Goal: Check status

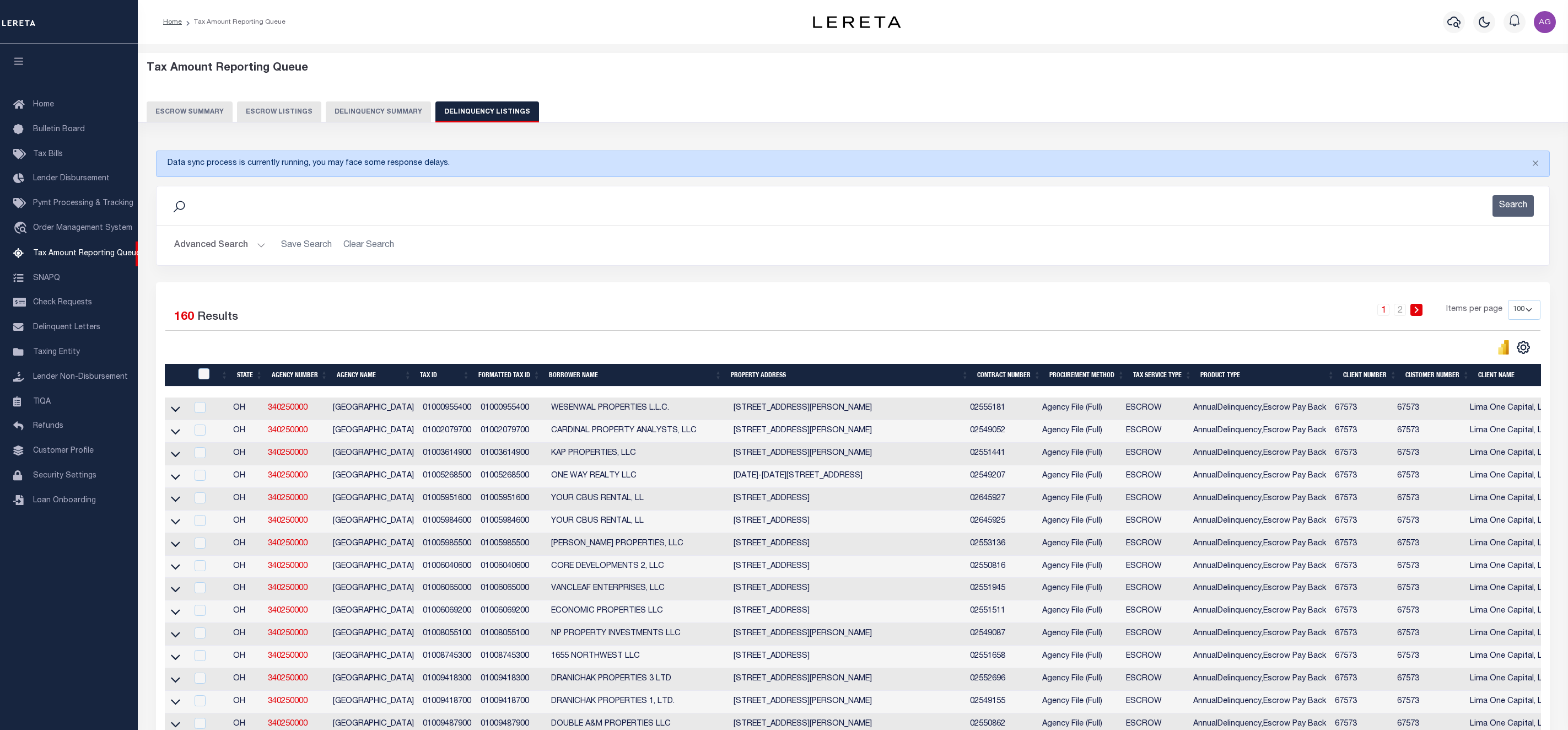
select select "100"
click at [1545, 18] on img "button" at bounding box center [1545, 22] width 22 height 22
click at [1526, 78] on link "Sign out" at bounding box center [1516, 79] width 87 height 18
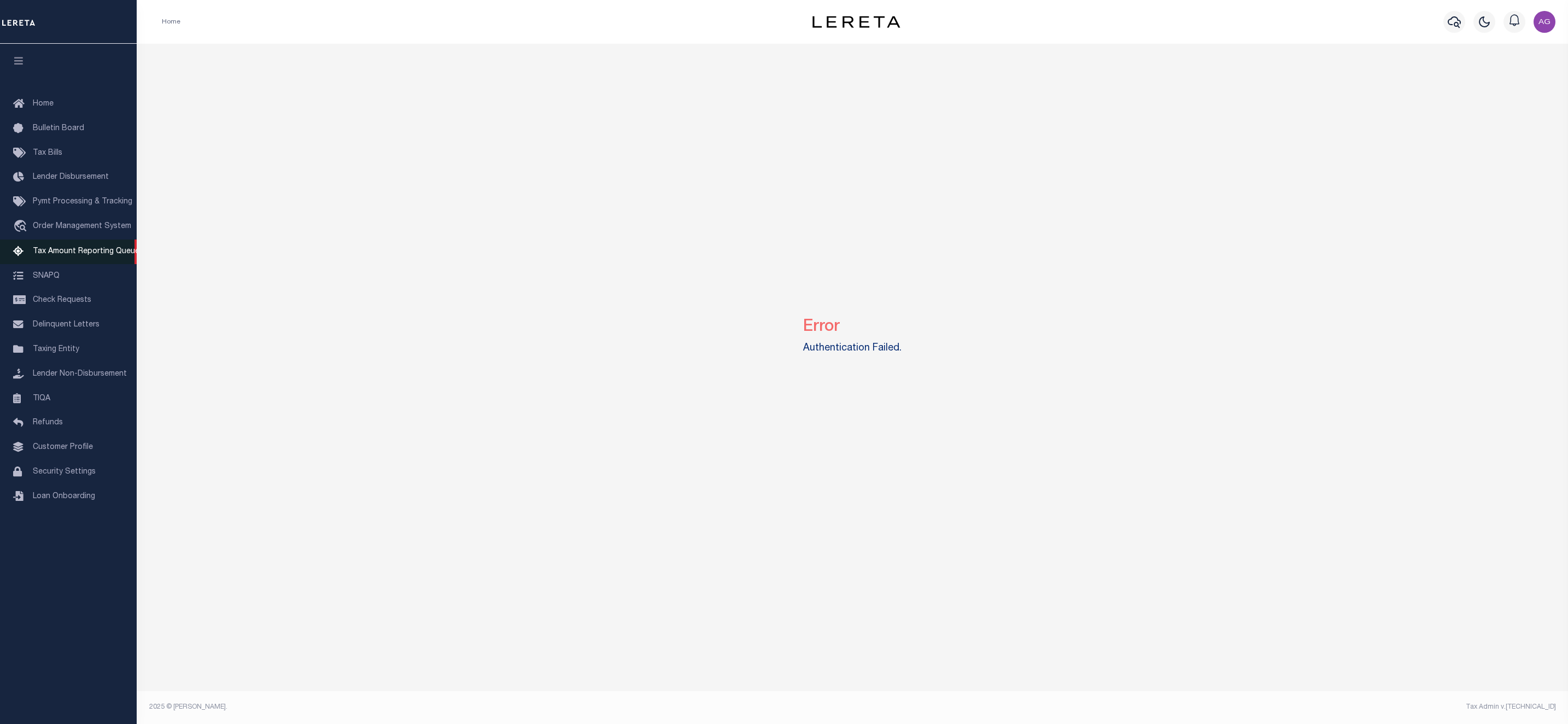
click at [88, 253] on span "Tax Amount Reporting Queue" at bounding box center [86, 251] width 107 height 8
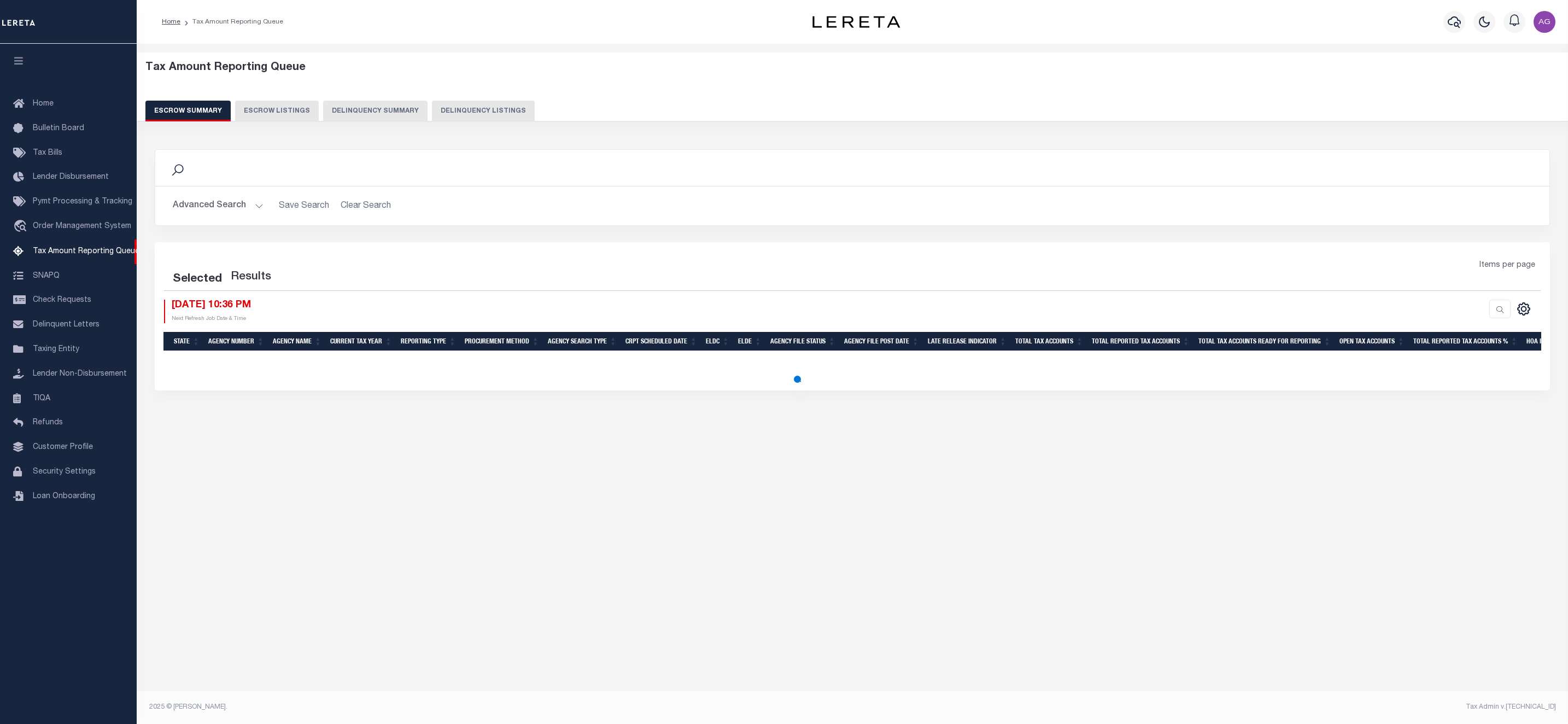
select select "100"
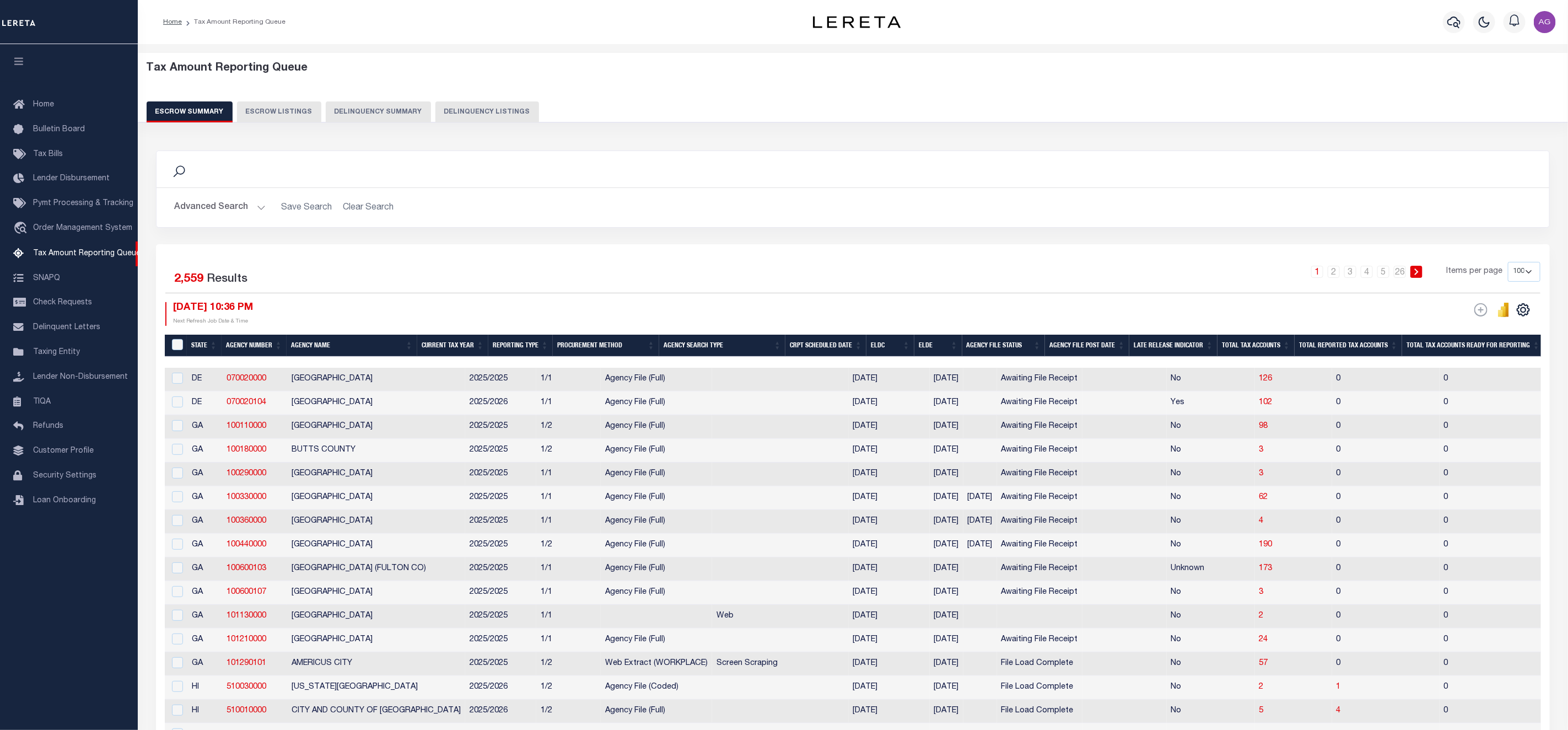
click at [384, 115] on button "Delinquency Summary" at bounding box center [379, 112] width 106 height 21
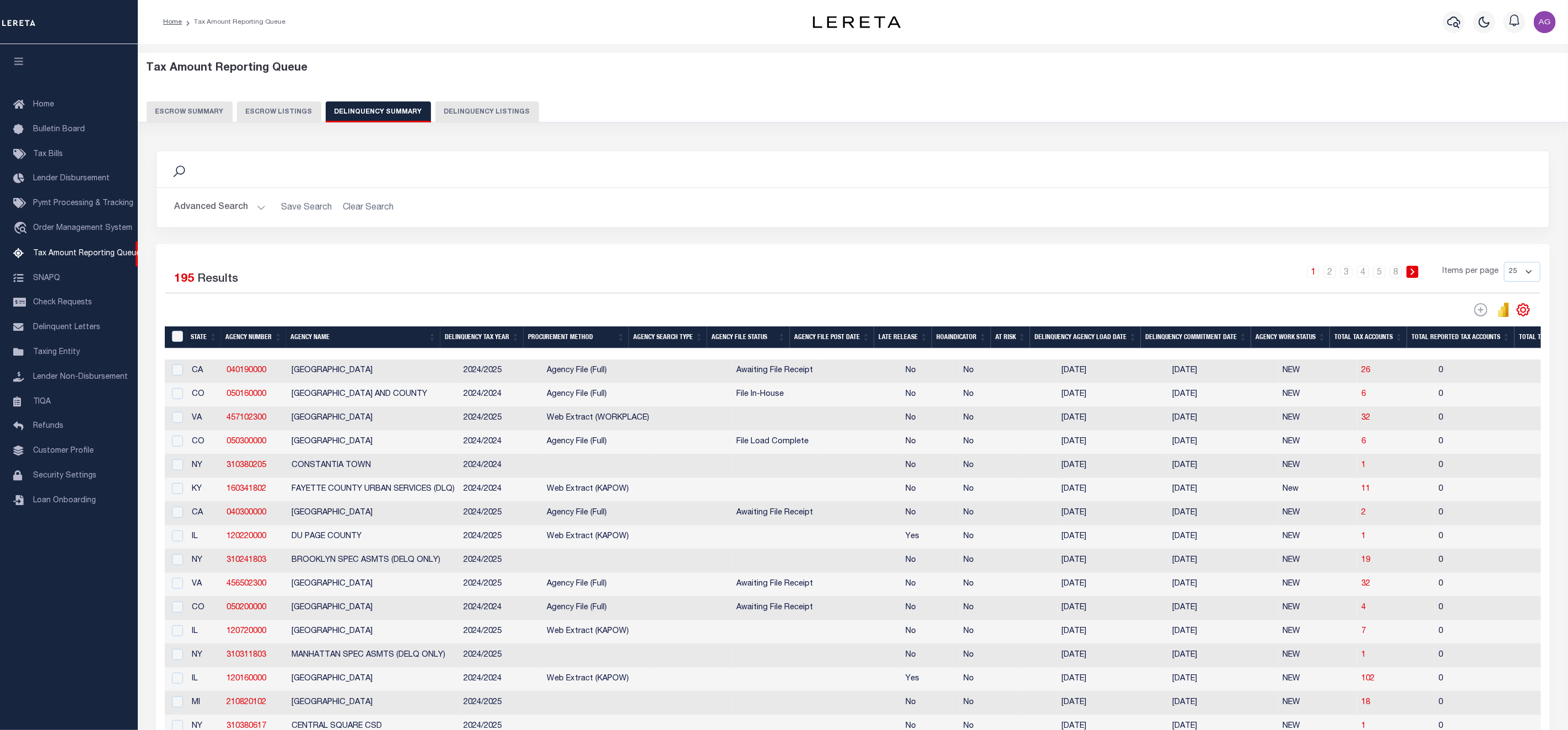
click at [1380, 340] on th "Total Tax Accounts" at bounding box center [1369, 338] width 77 height 23
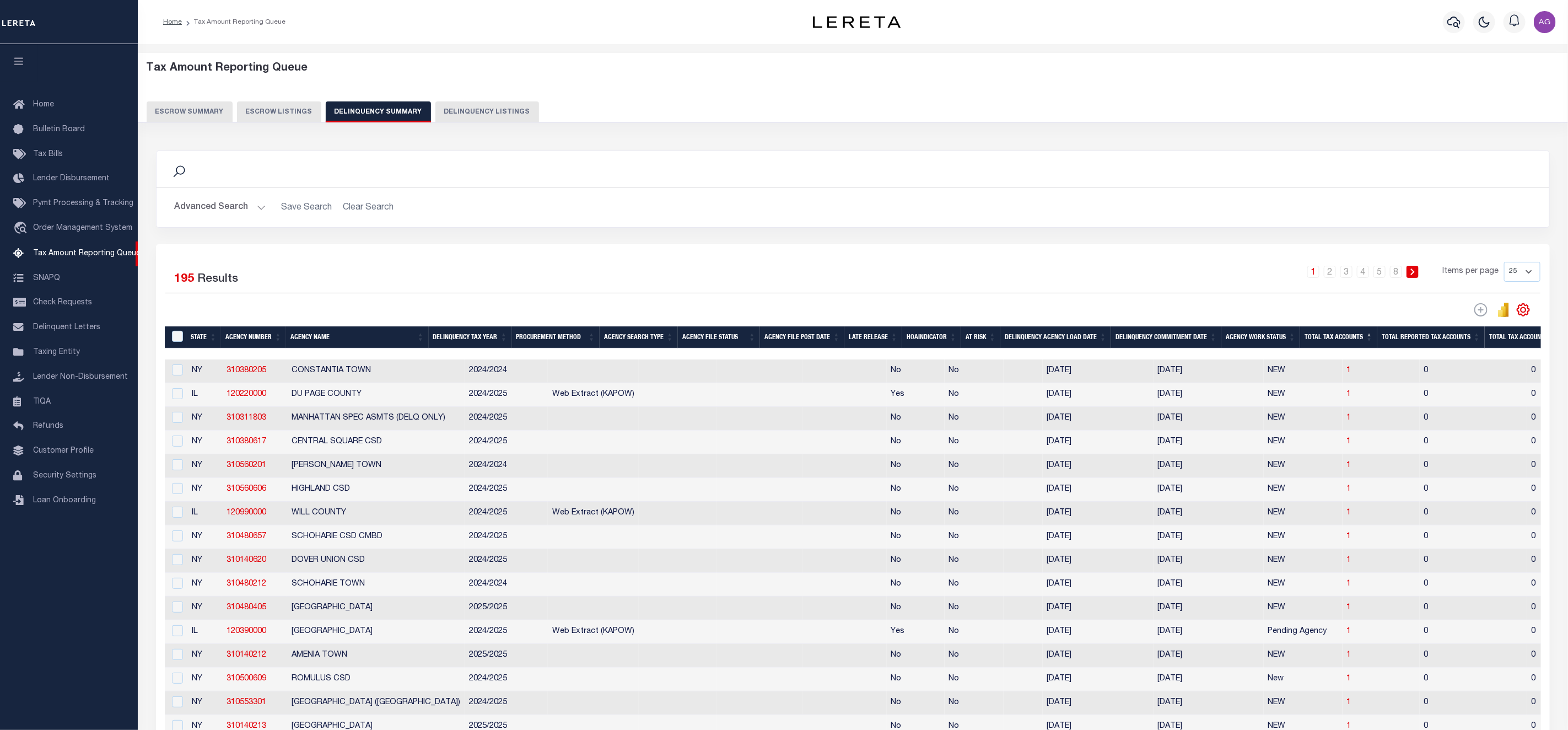
click at [1378, 340] on th "Total Tax Accounts" at bounding box center [1339, 338] width 77 height 23
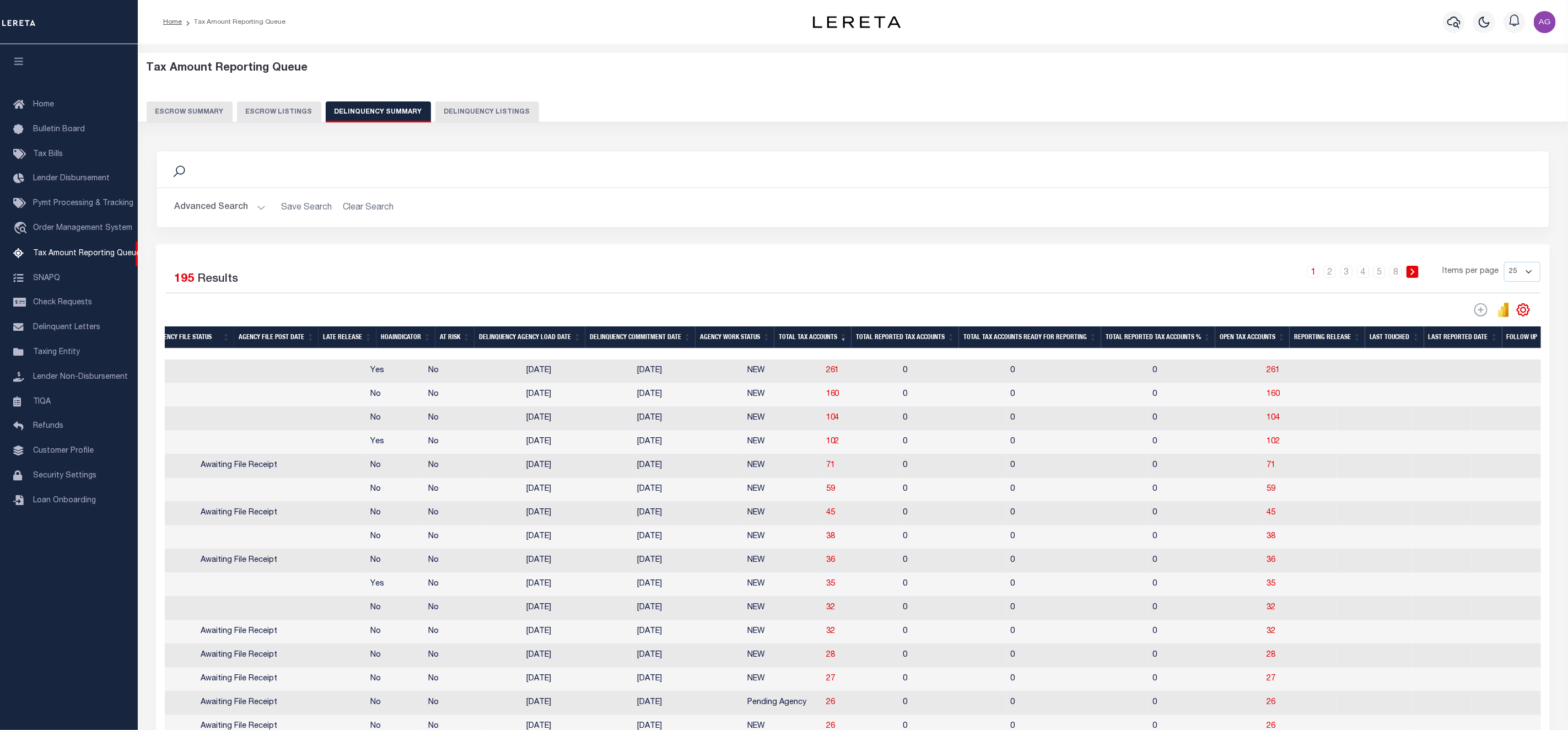
scroll to position [0, 536]
click at [832, 398] on span "160" at bounding box center [838, 394] width 14 height 8
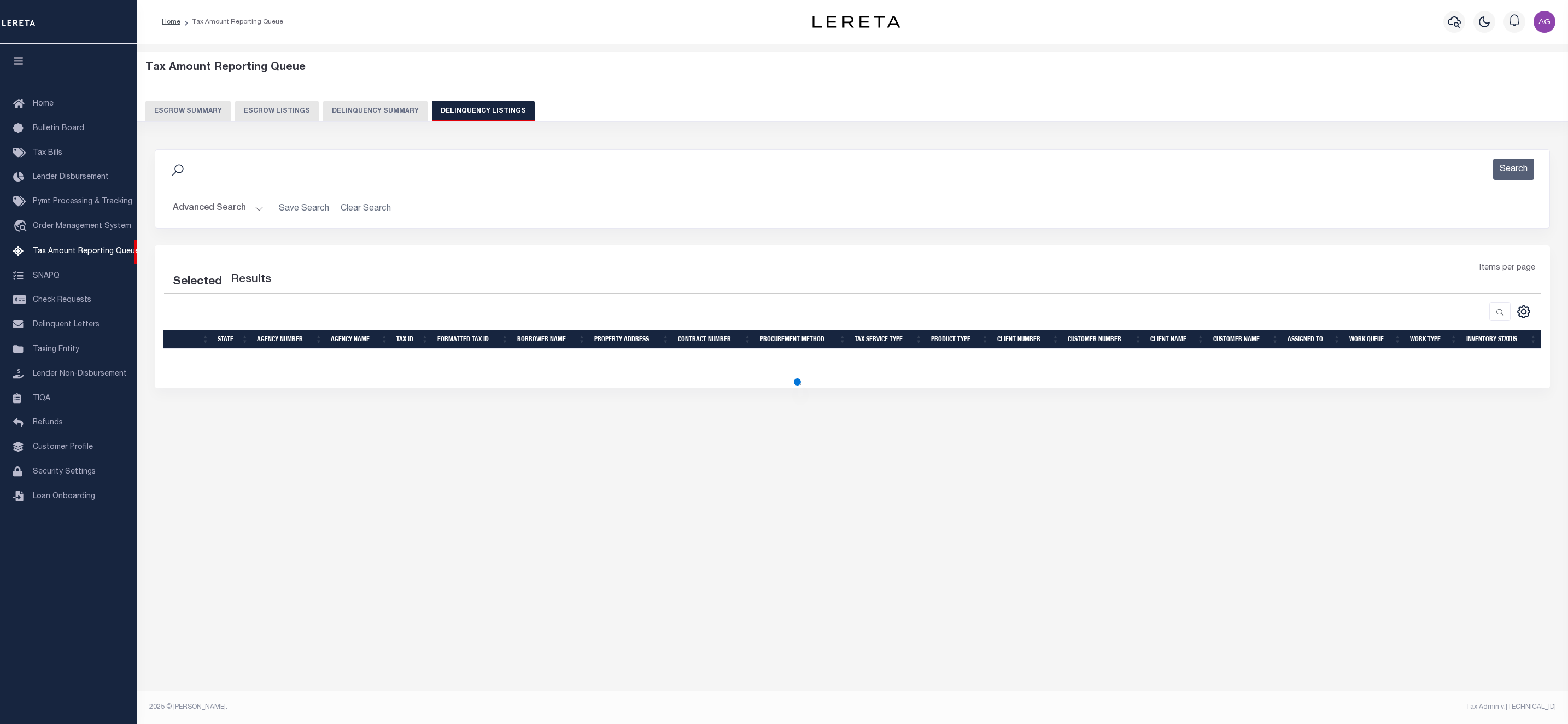
select select "100"
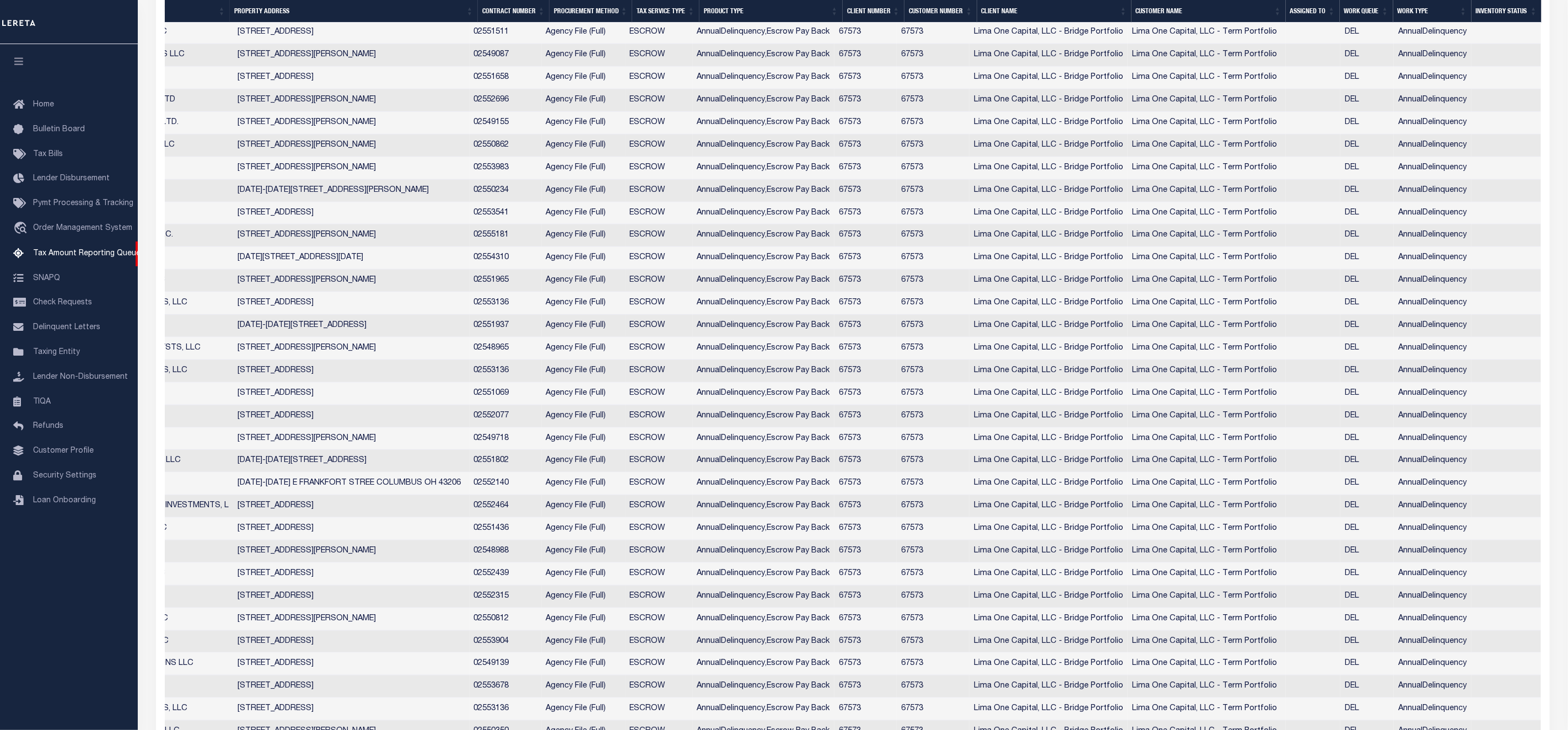
scroll to position [0, 0]
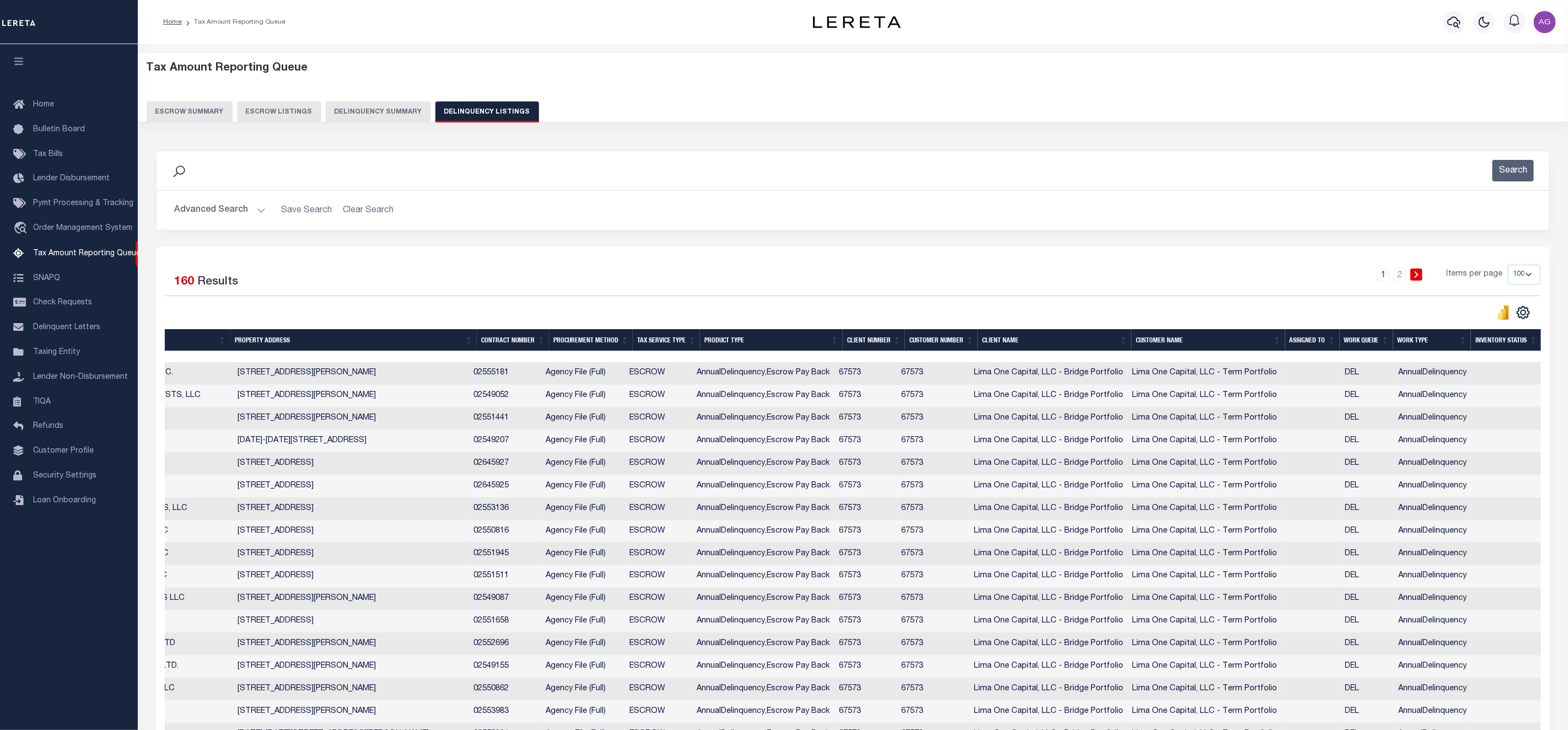
click at [369, 117] on button "Delinquency Summary" at bounding box center [379, 112] width 106 height 21
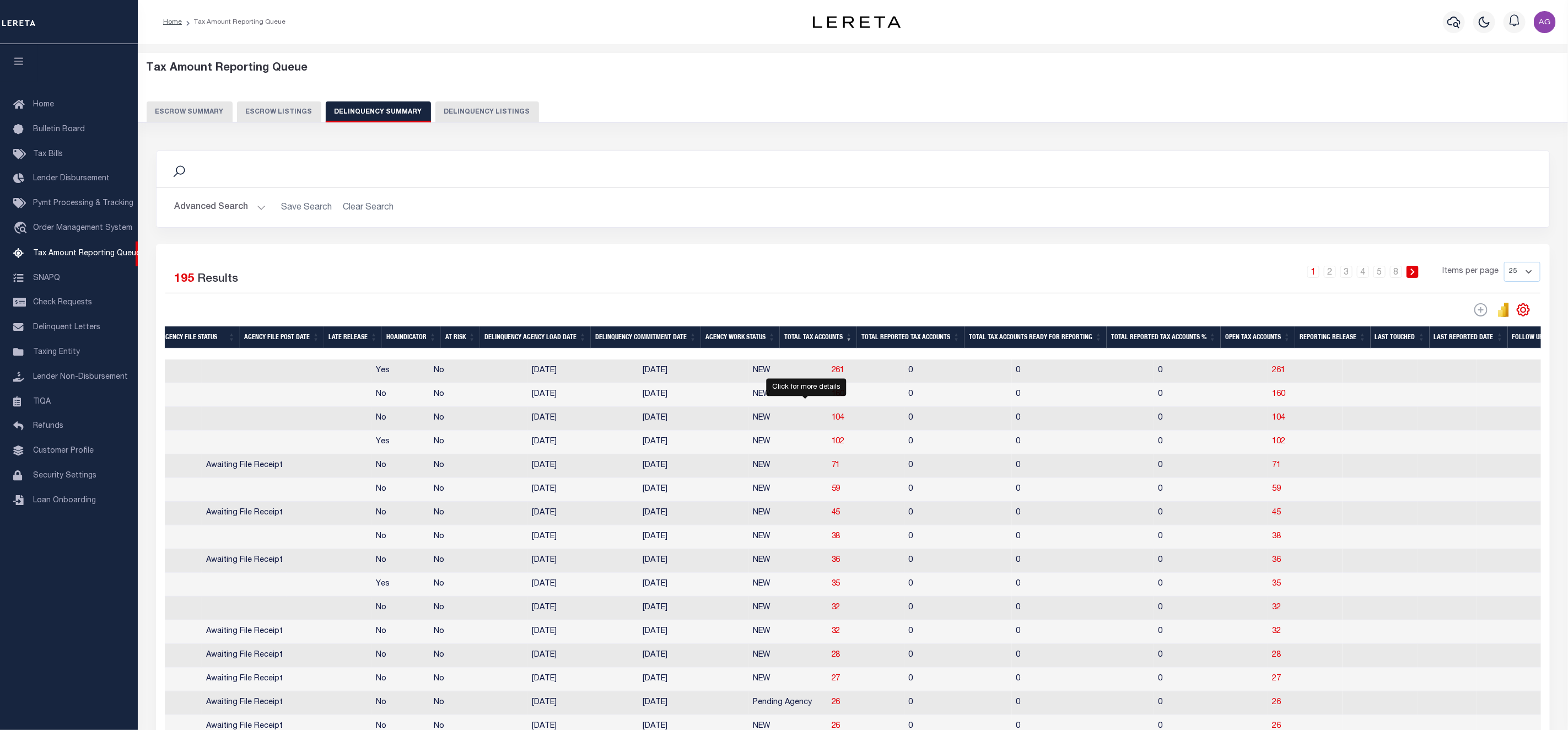
click at [832, 422] on span "104" at bounding box center [838, 418] width 14 height 8
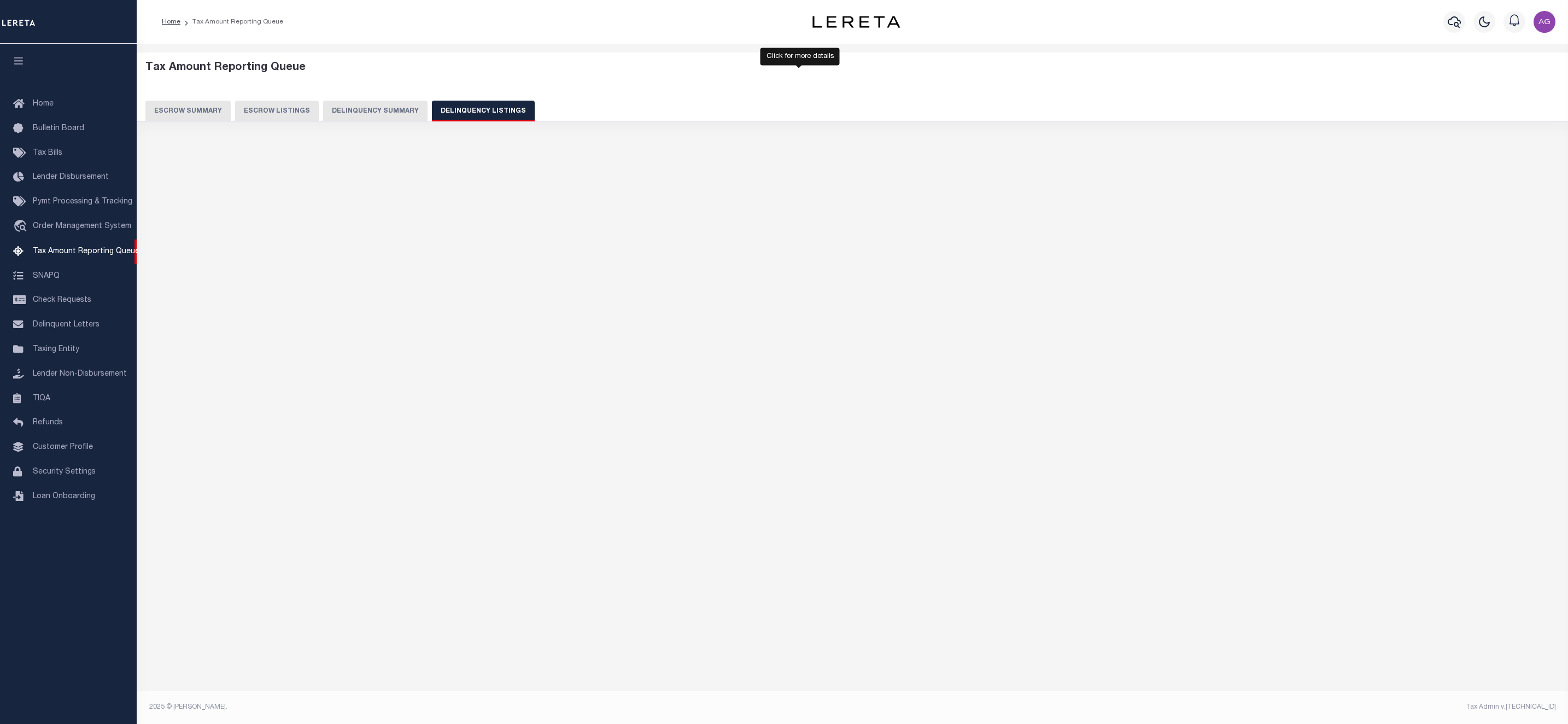
select select "100"
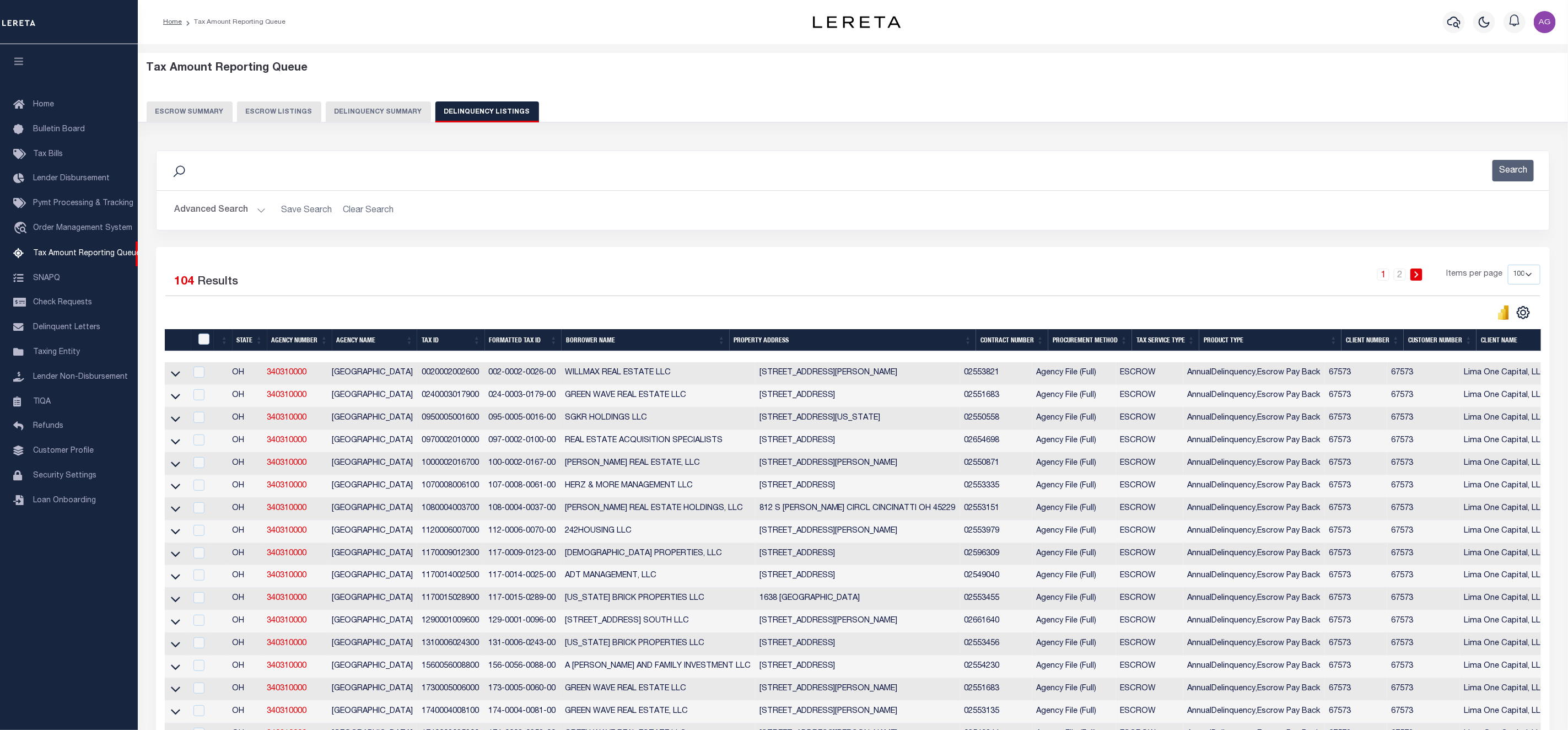
click at [391, 111] on button "Delinquency Summary" at bounding box center [379, 112] width 106 height 21
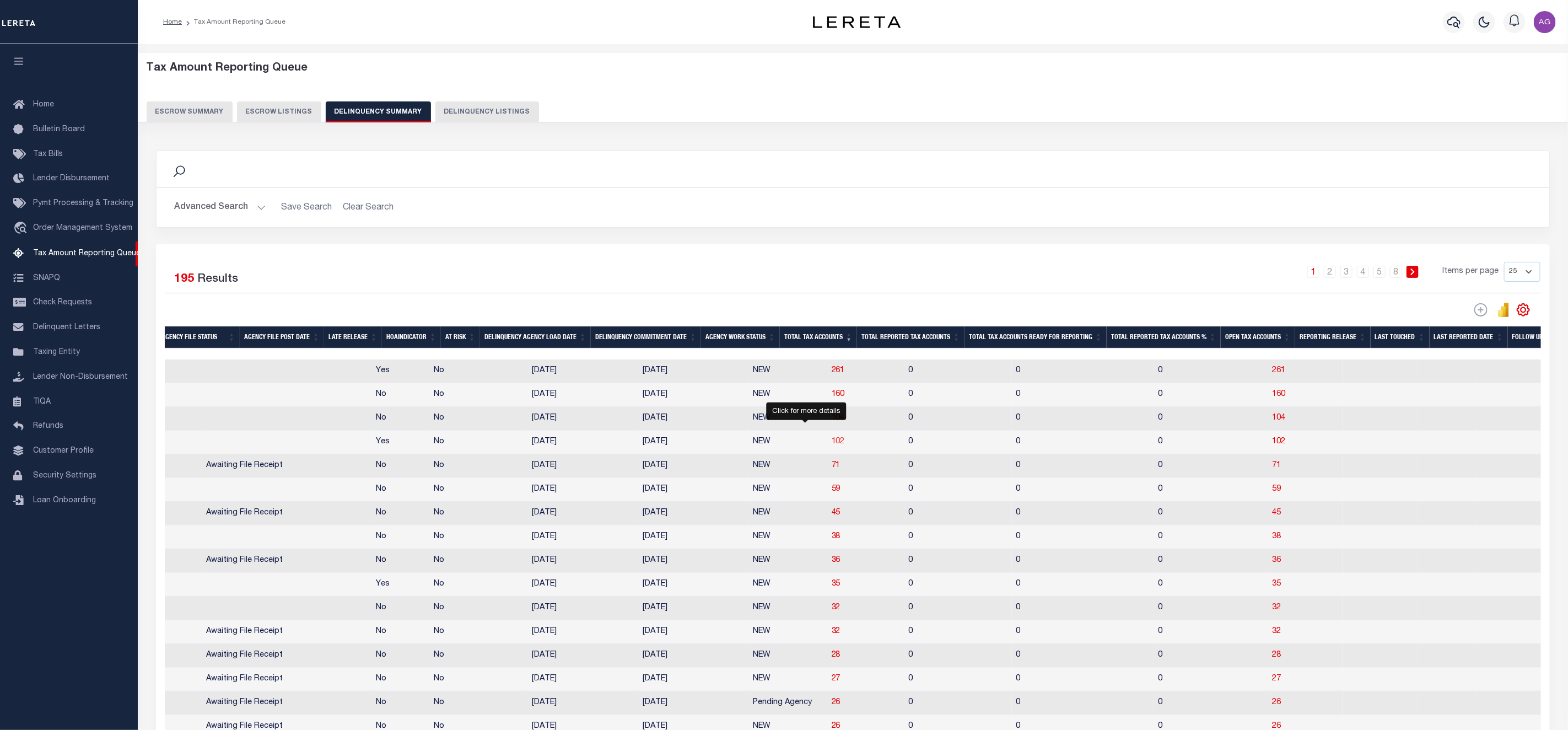
click at [832, 446] on span "102" at bounding box center [838, 441] width 14 height 8
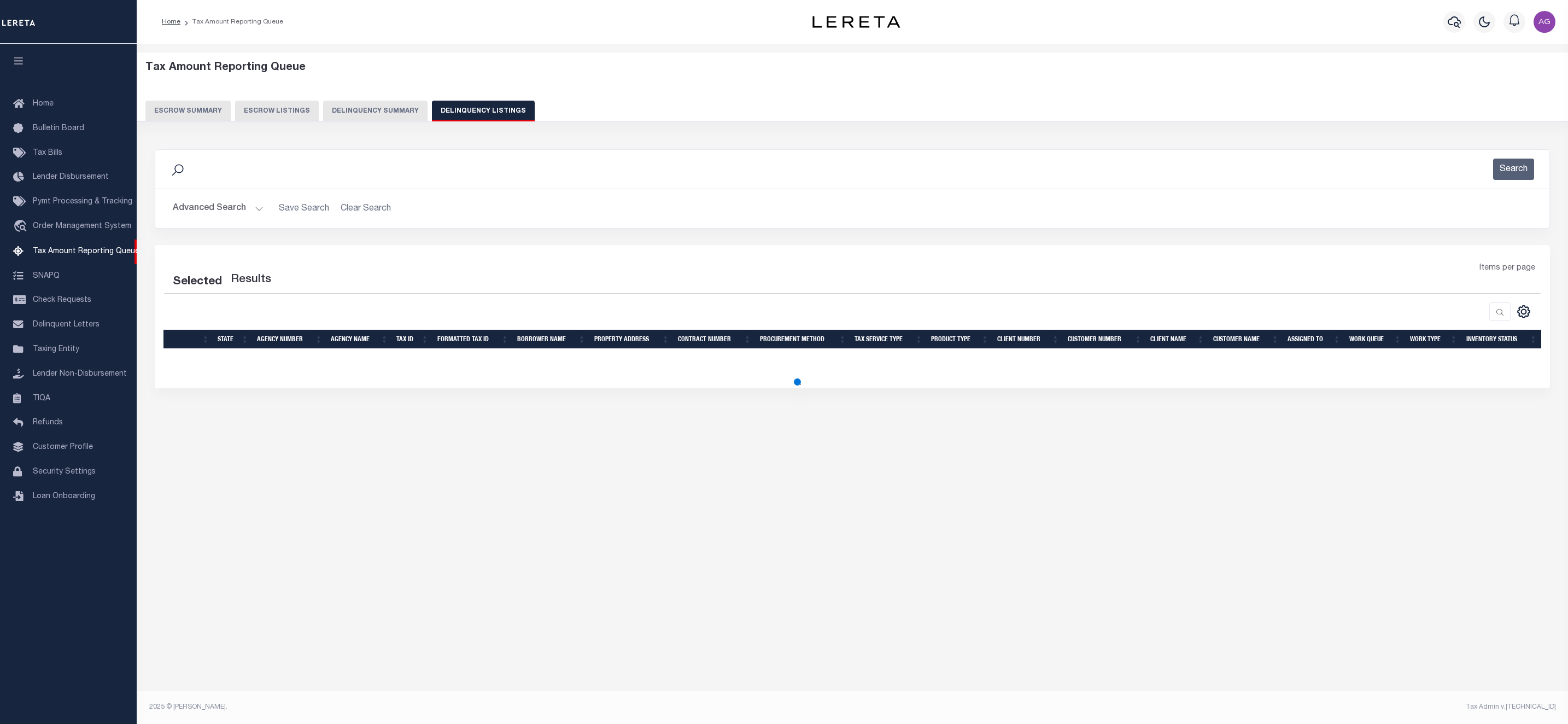
select select "100"
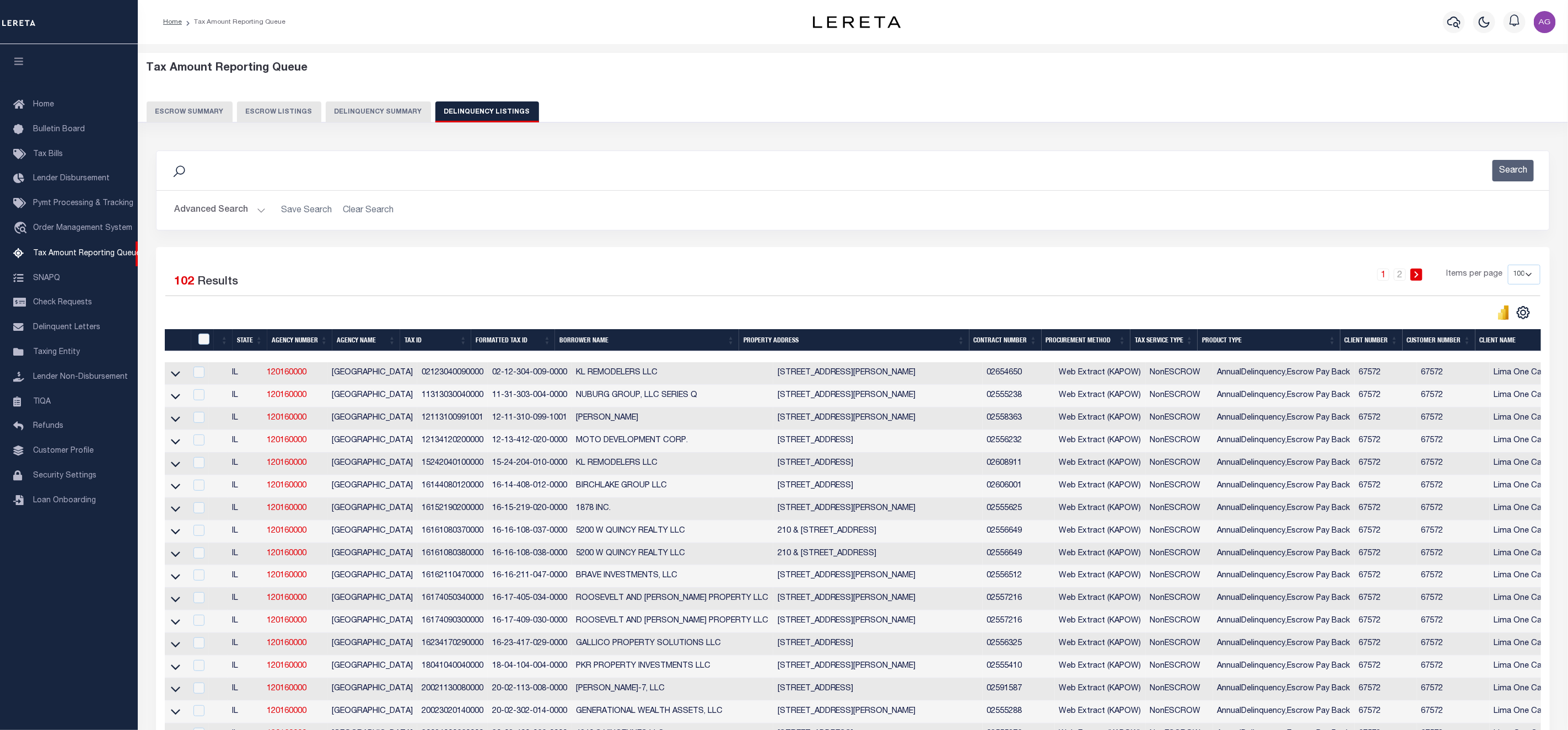
click at [380, 110] on button "Delinquency Summary" at bounding box center [379, 112] width 106 height 21
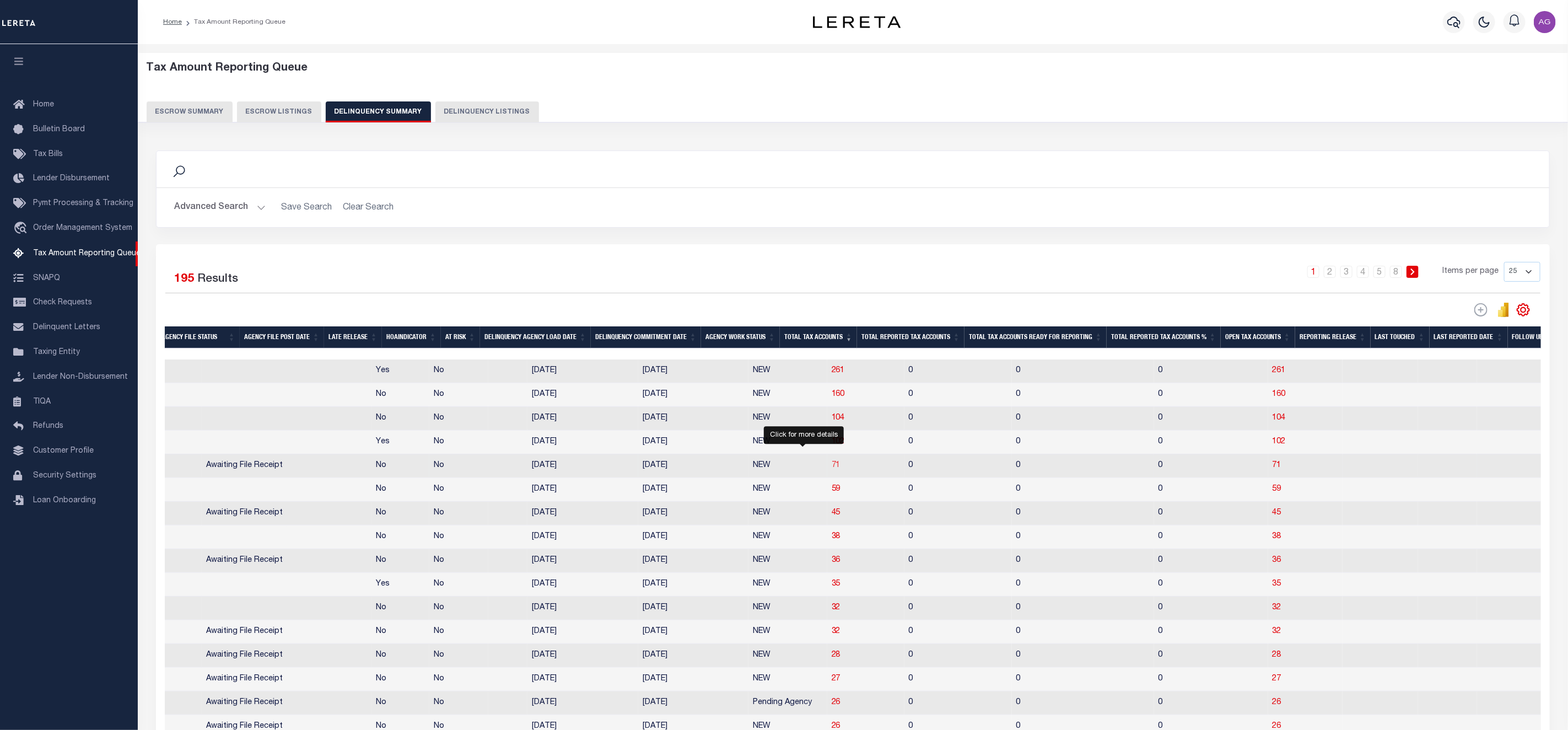
click at [832, 469] on span "71" at bounding box center [836, 465] width 9 height 8
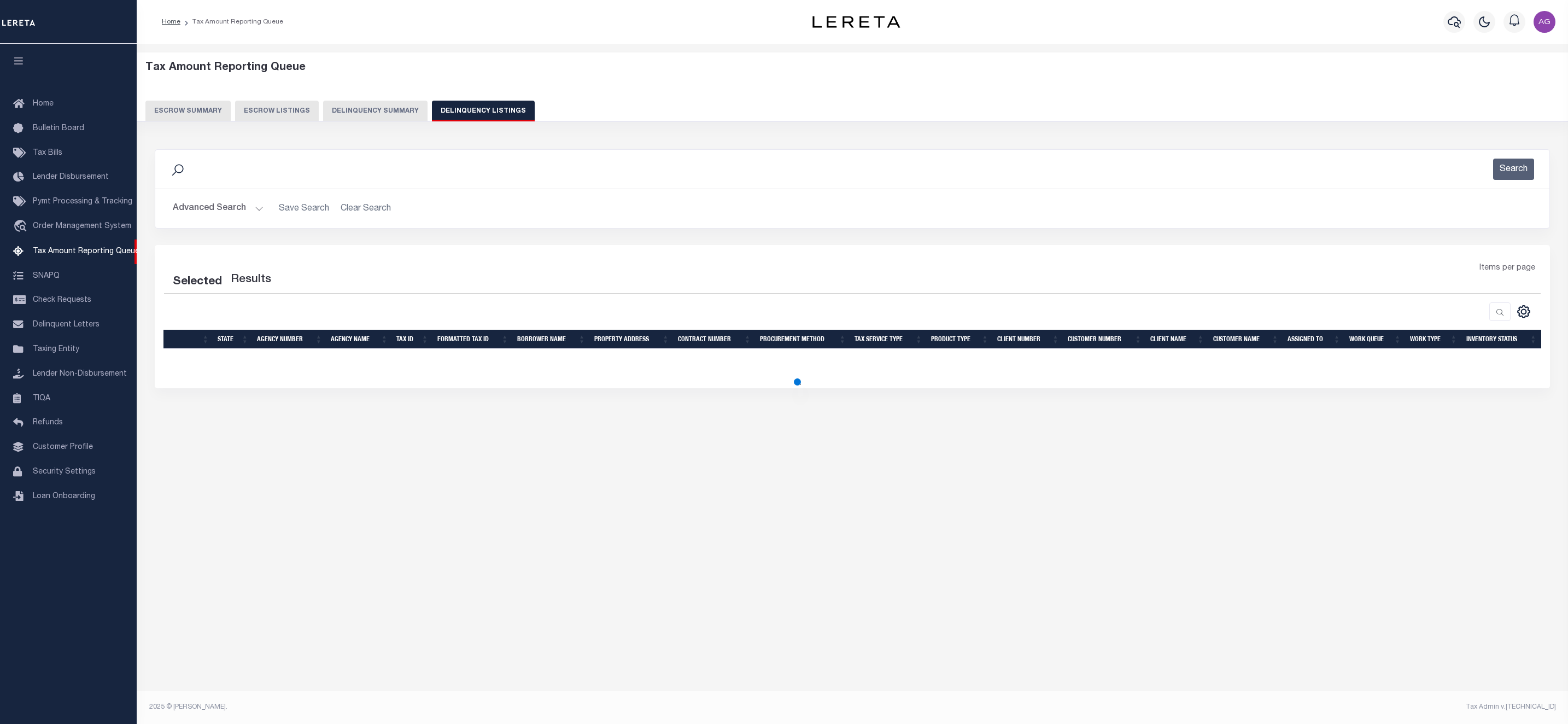
select select "100"
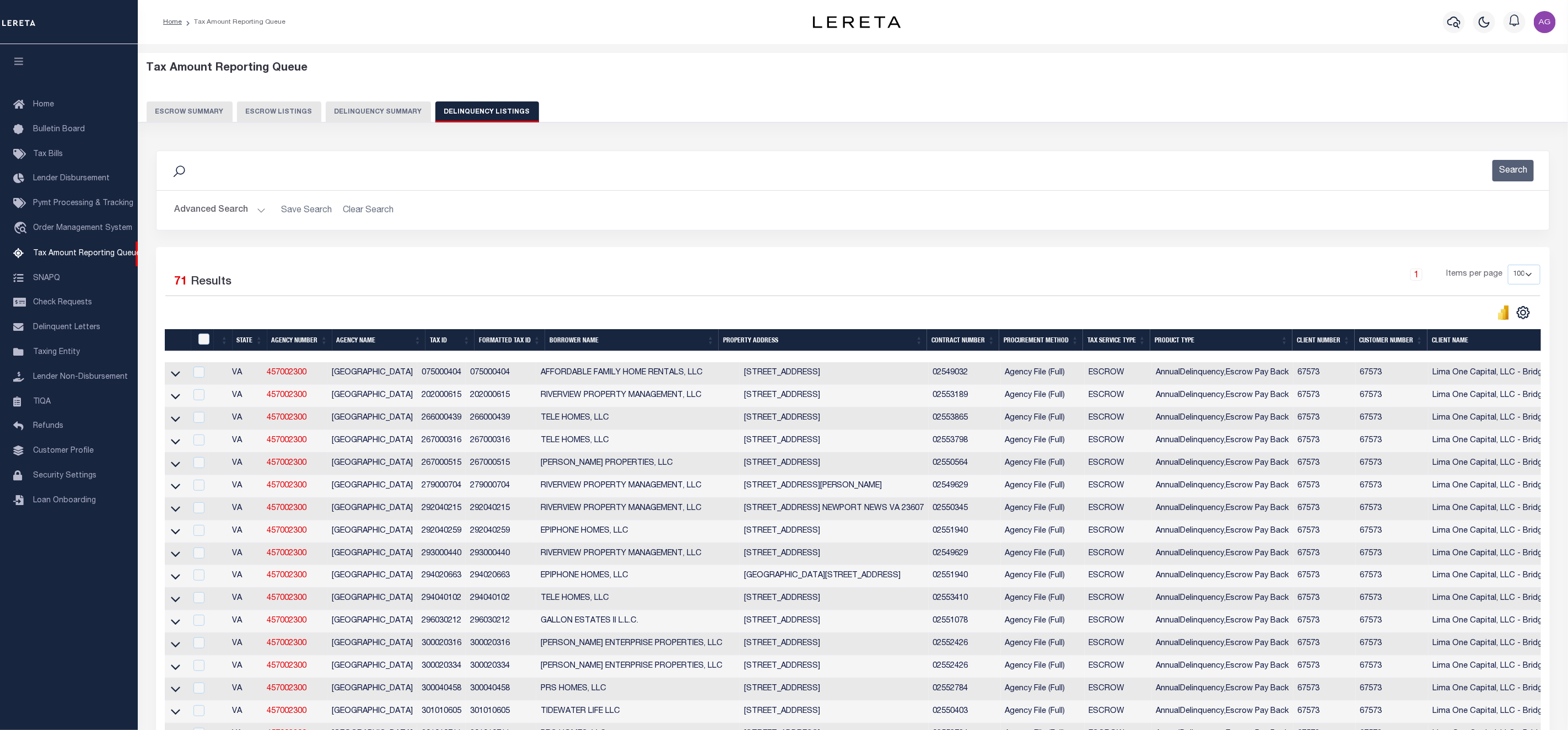
click at [351, 114] on button "Delinquency Summary" at bounding box center [379, 112] width 106 height 21
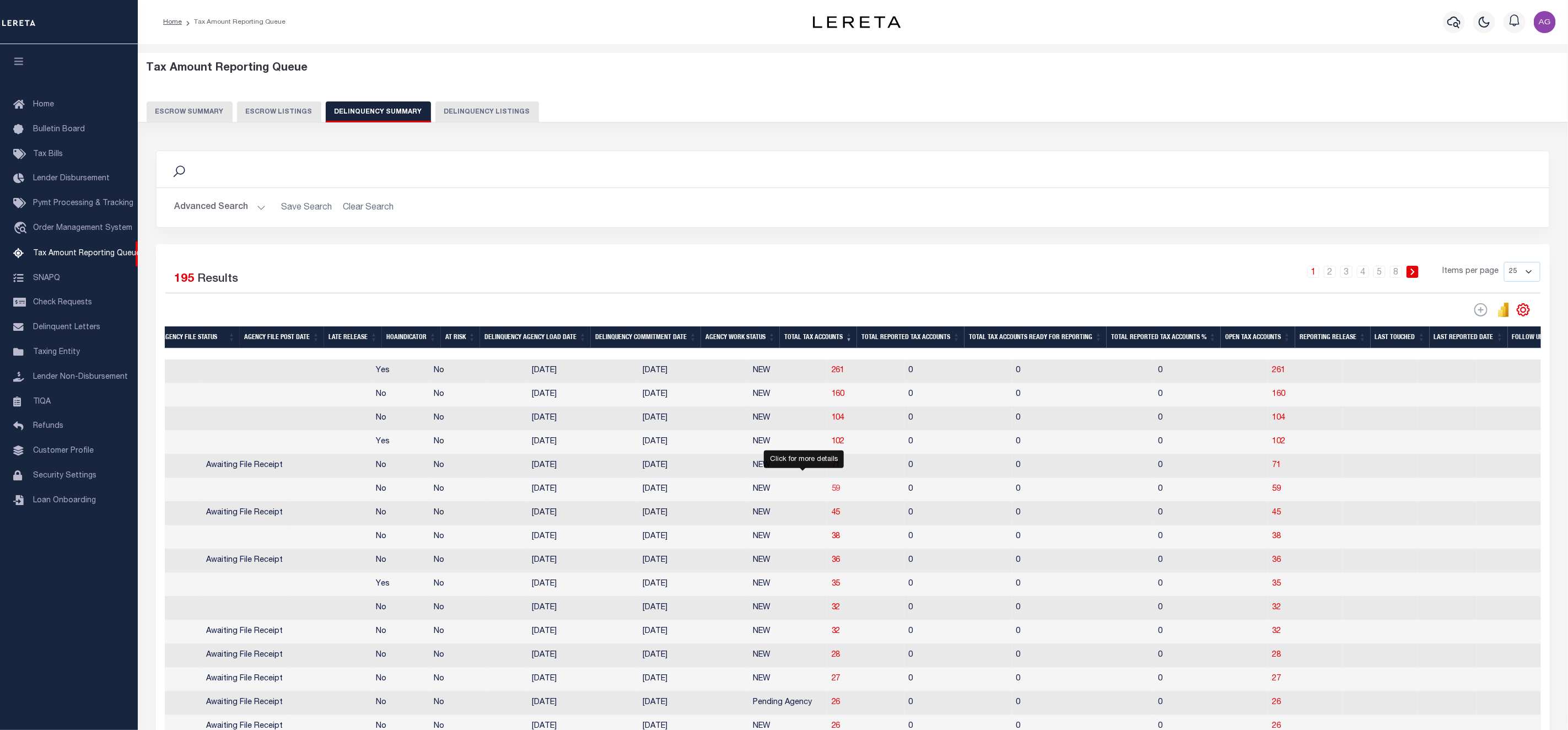
click at [832, 493] on span "59" at bounding box center [836, 489] width 9 height 8
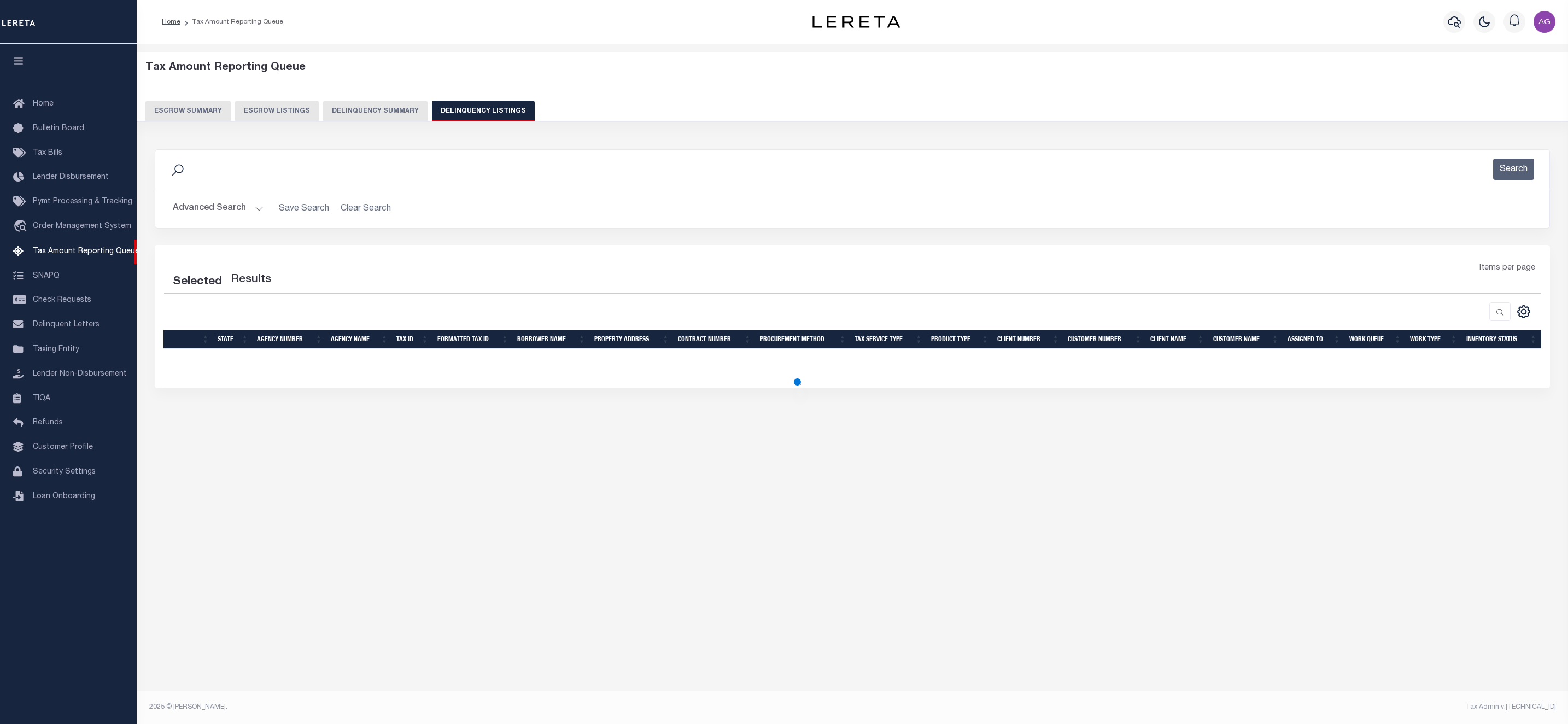
select select "100"
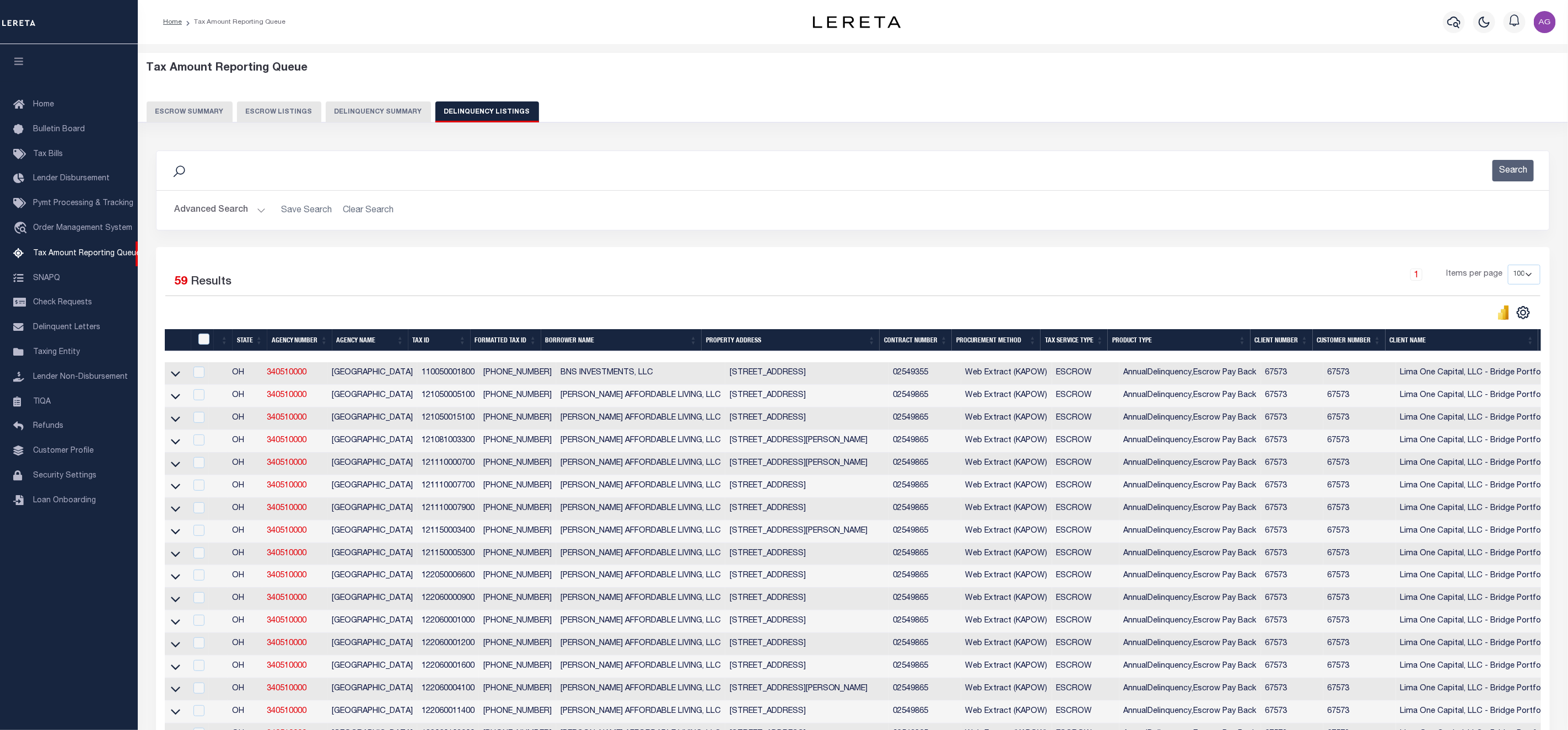
click at [387, 104] on button "Delinquency Summary" at bounding box center [379, 112] width 106 height 21
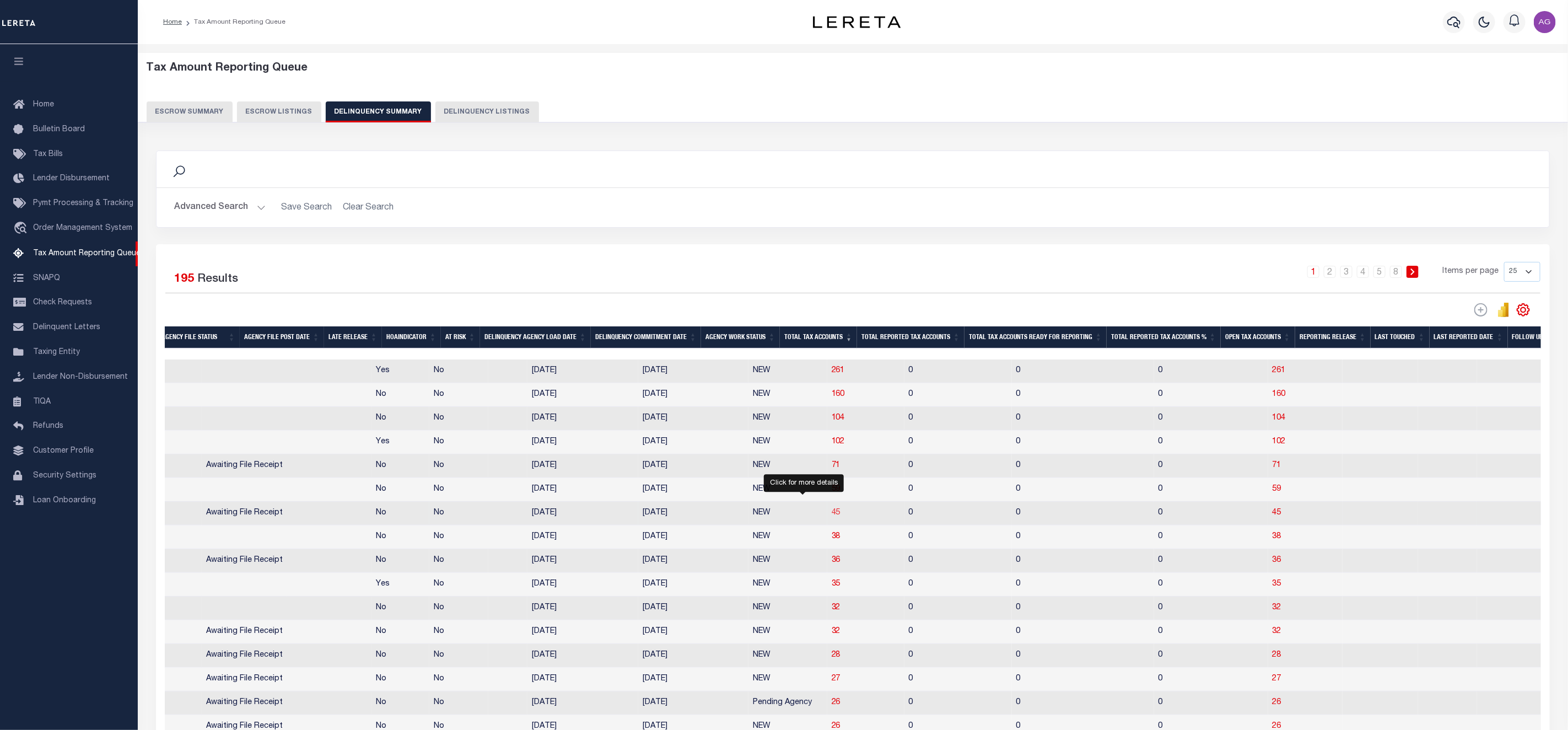
click at [832, 517] on span "45" at bounding box center [836, 513] width 9 height 8
select select "100"
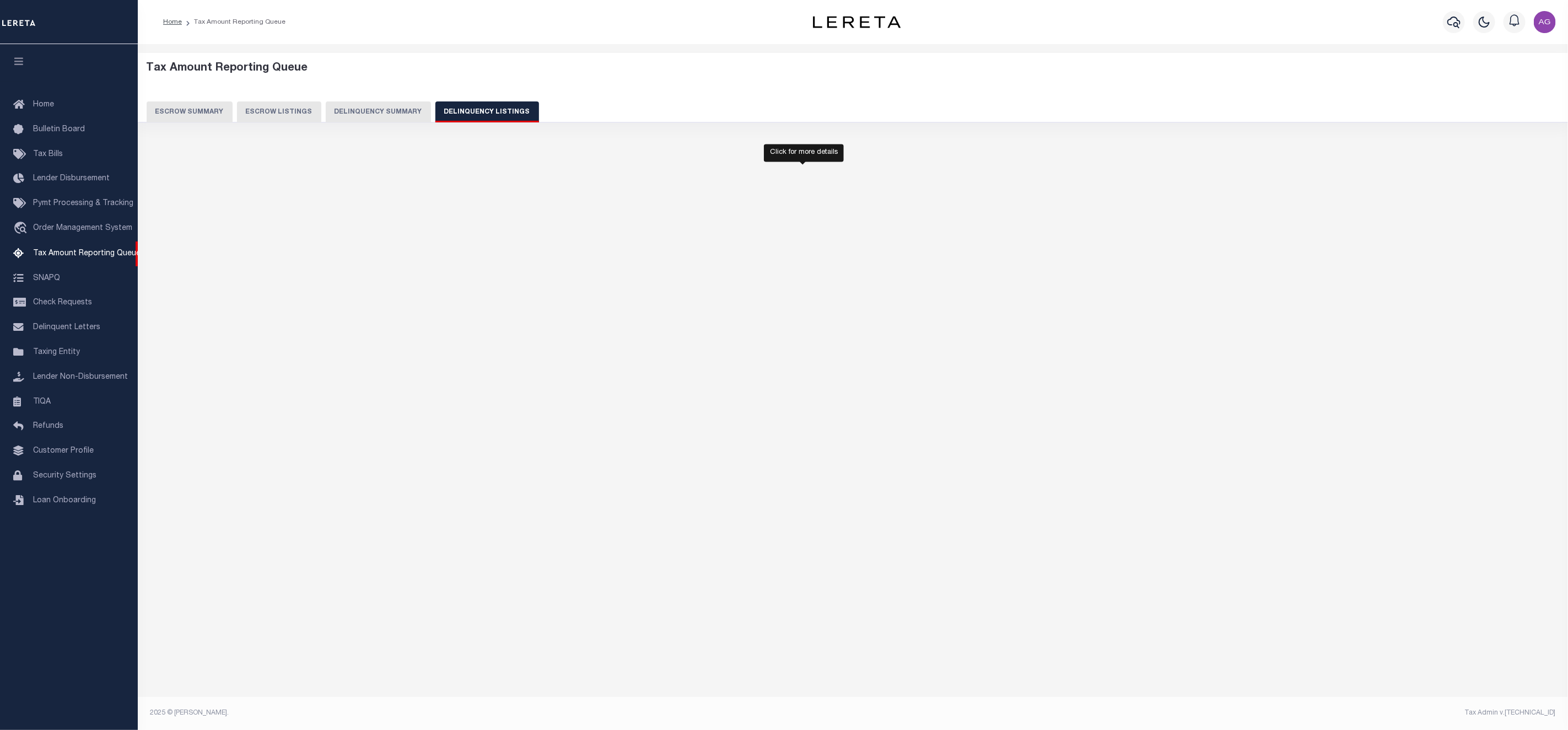
select select "100"
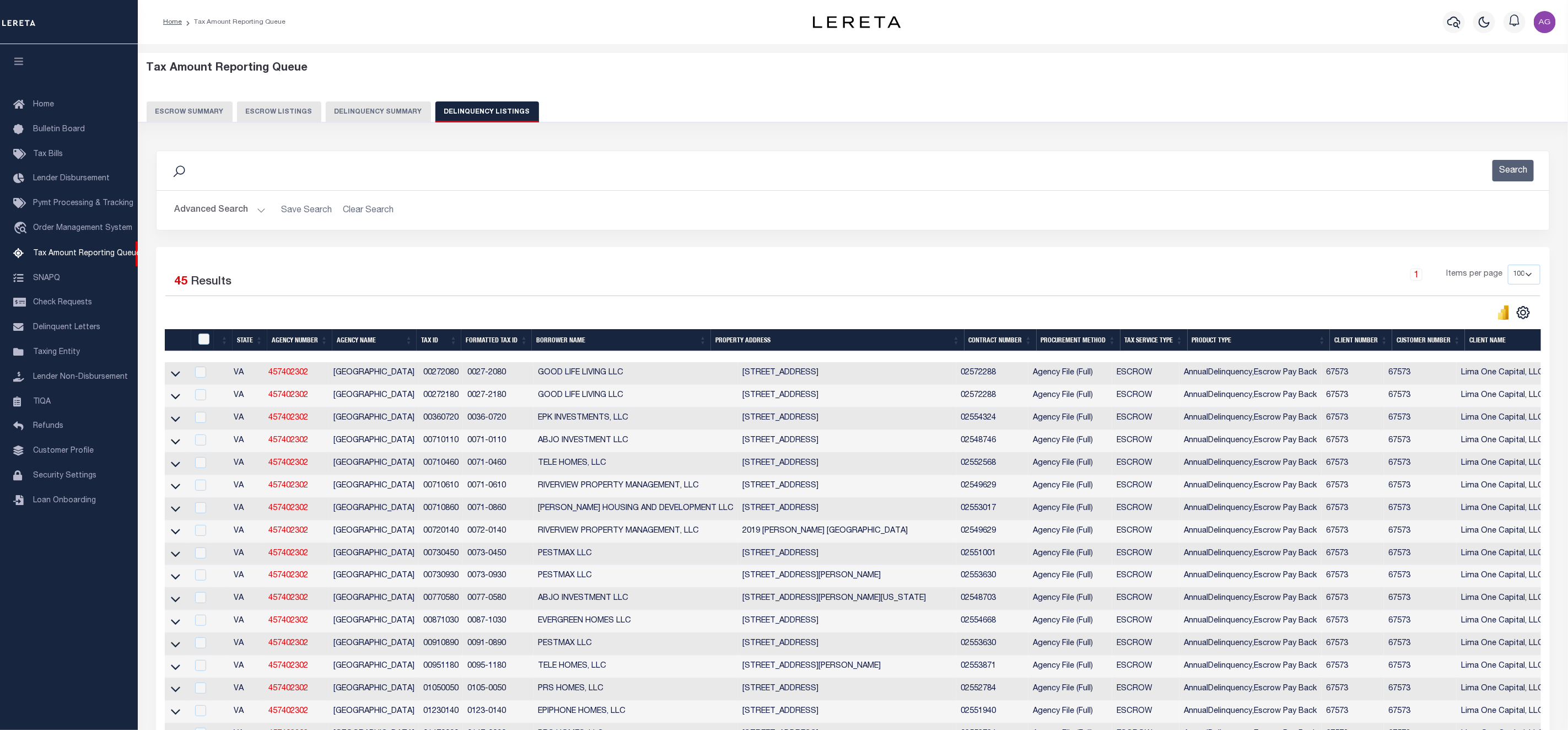
click at [371, 117] on button "Delinquency Summary" at bounding box center [379, 112] width 106 height 21
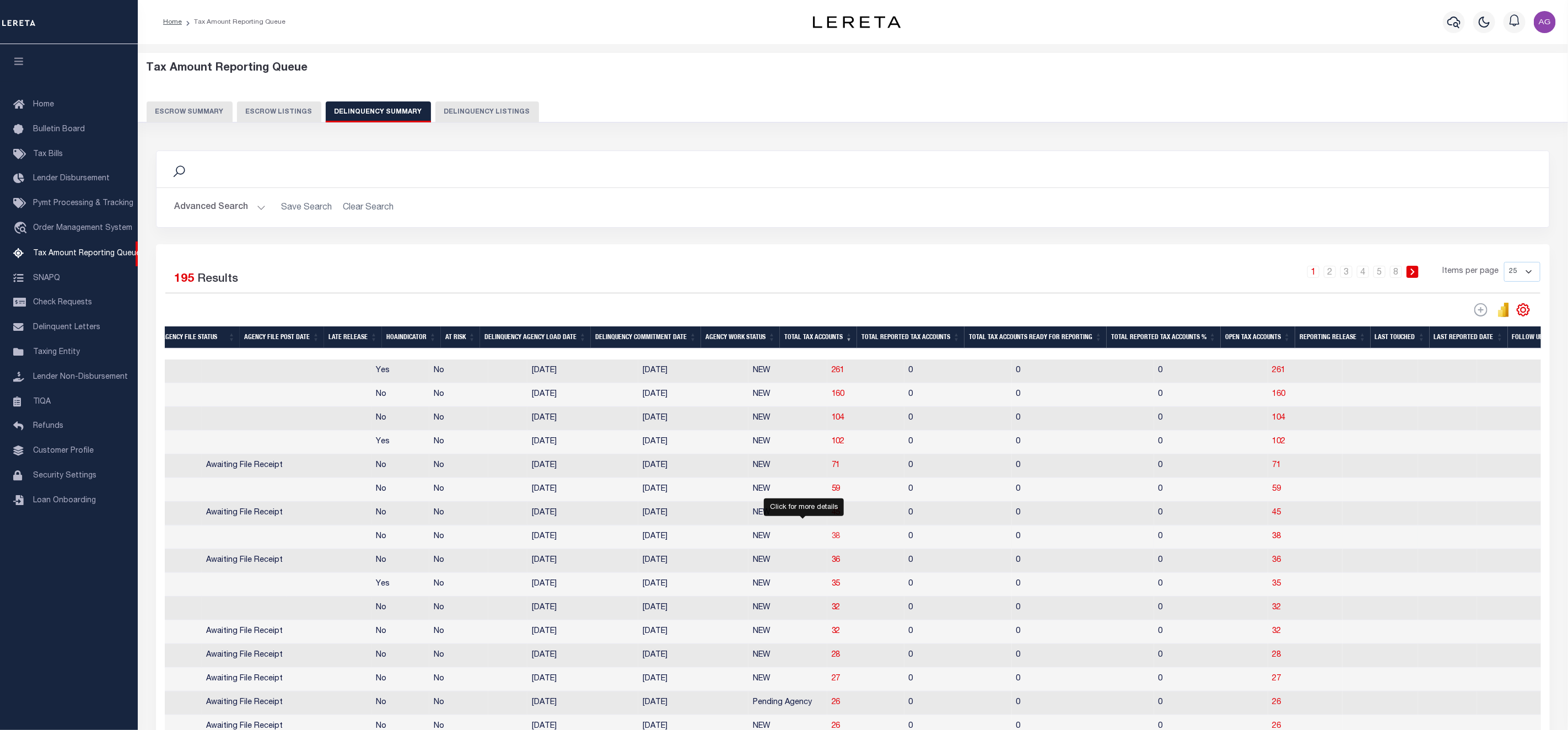
click at [832, 540] on span "38" at bounding box center [836, 537] width 9 height 8
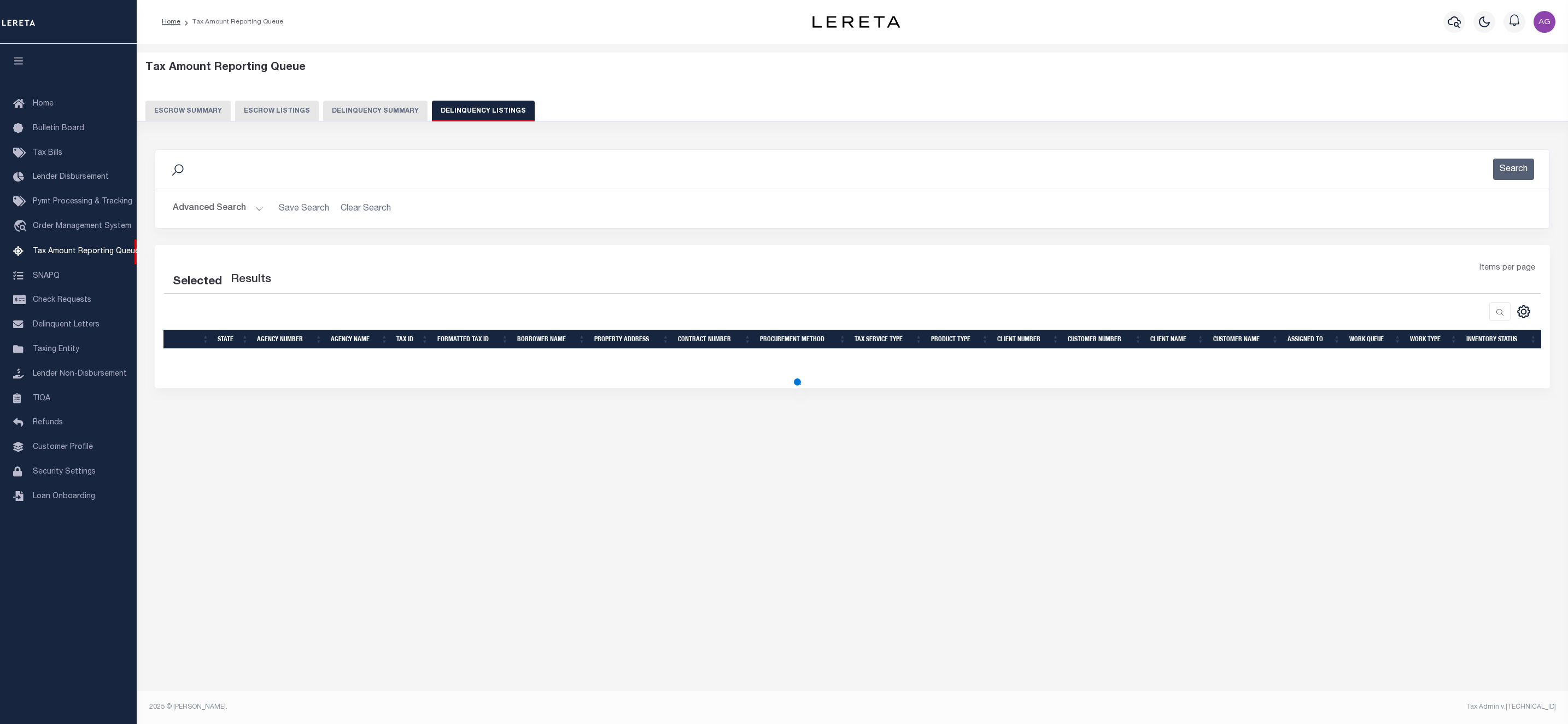
select select "100"
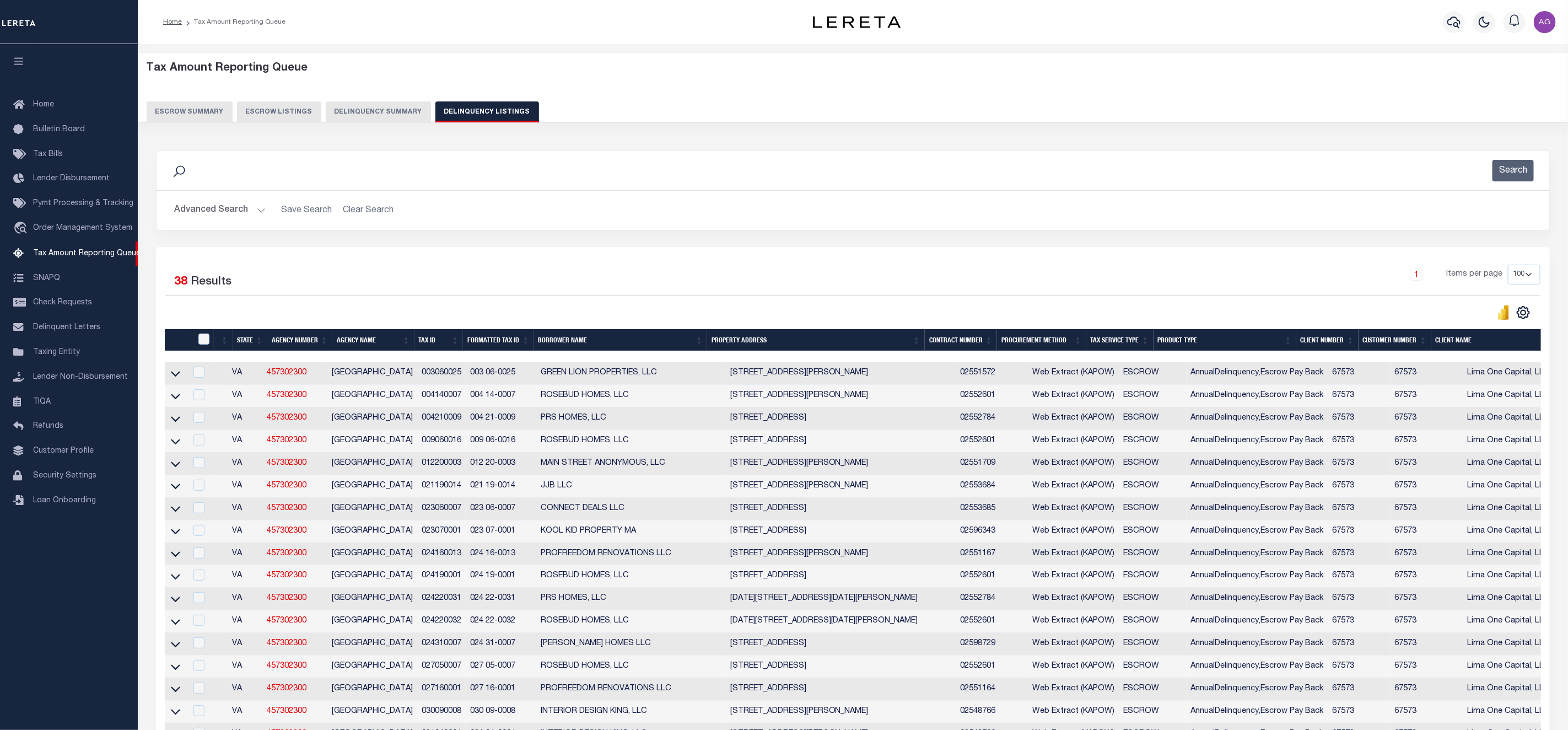
click at [396, 115] on button "Delinquency Summary" at bounding box center [379, 112] width 106 height 21
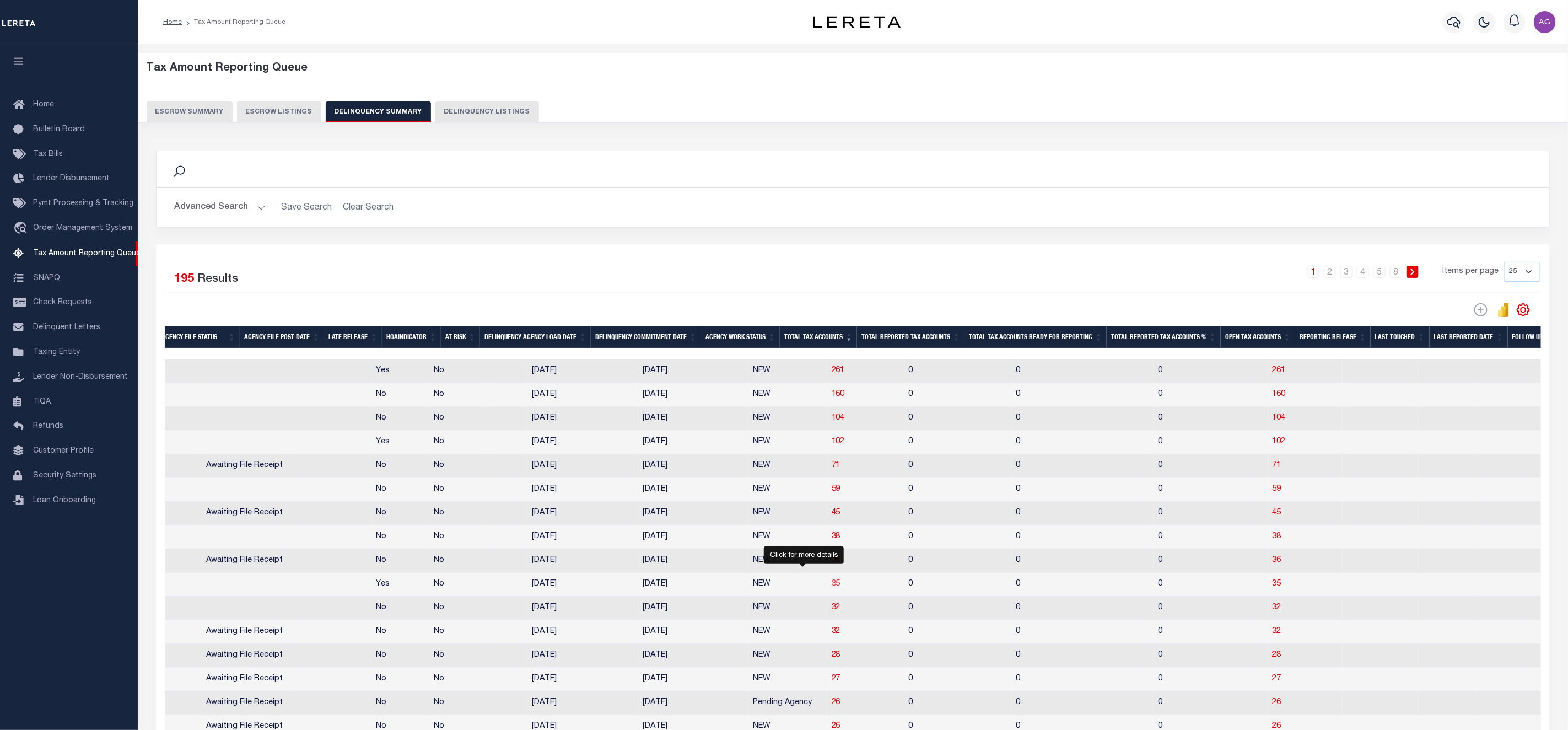
click at [832, 588] on span "35" at bounding box center [836, 584] width 9 height 8
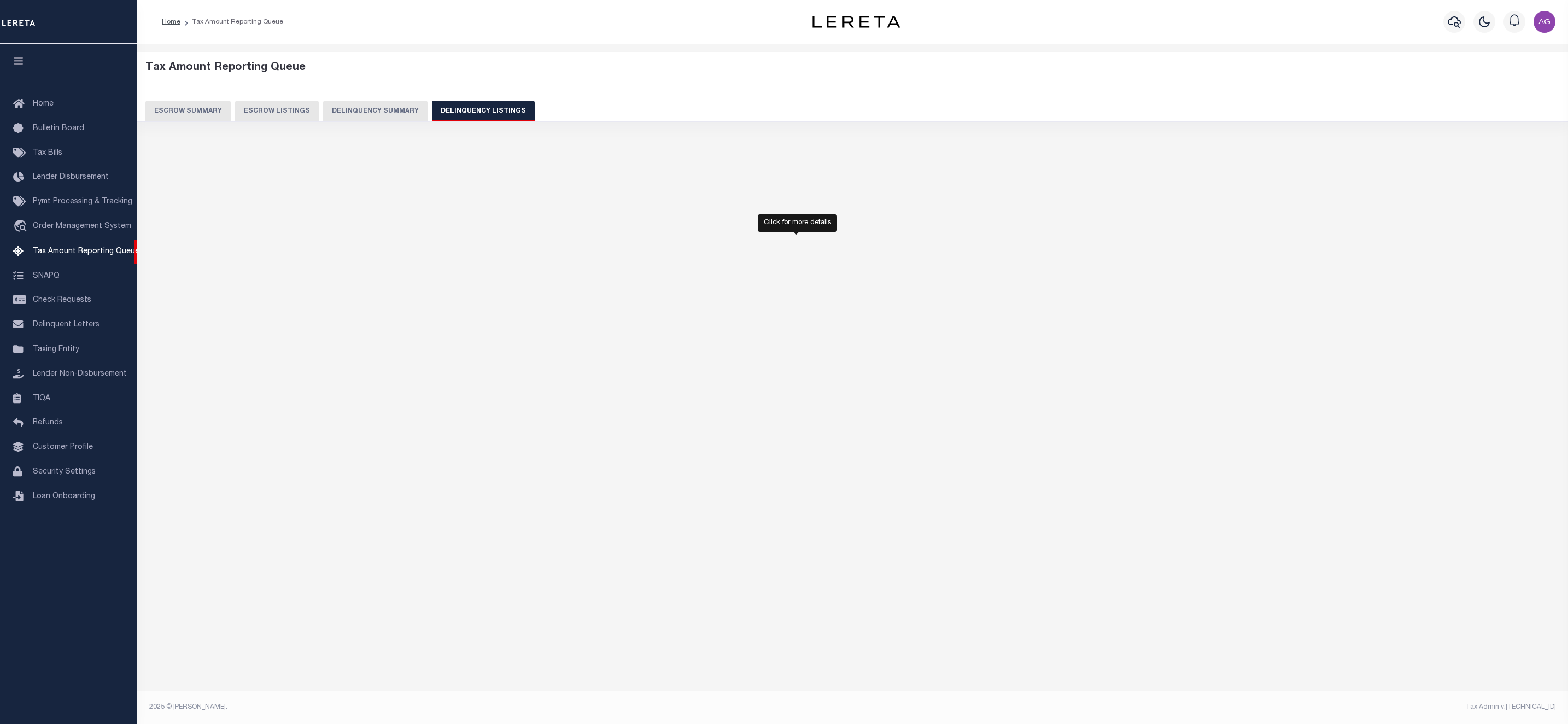
select select "100"
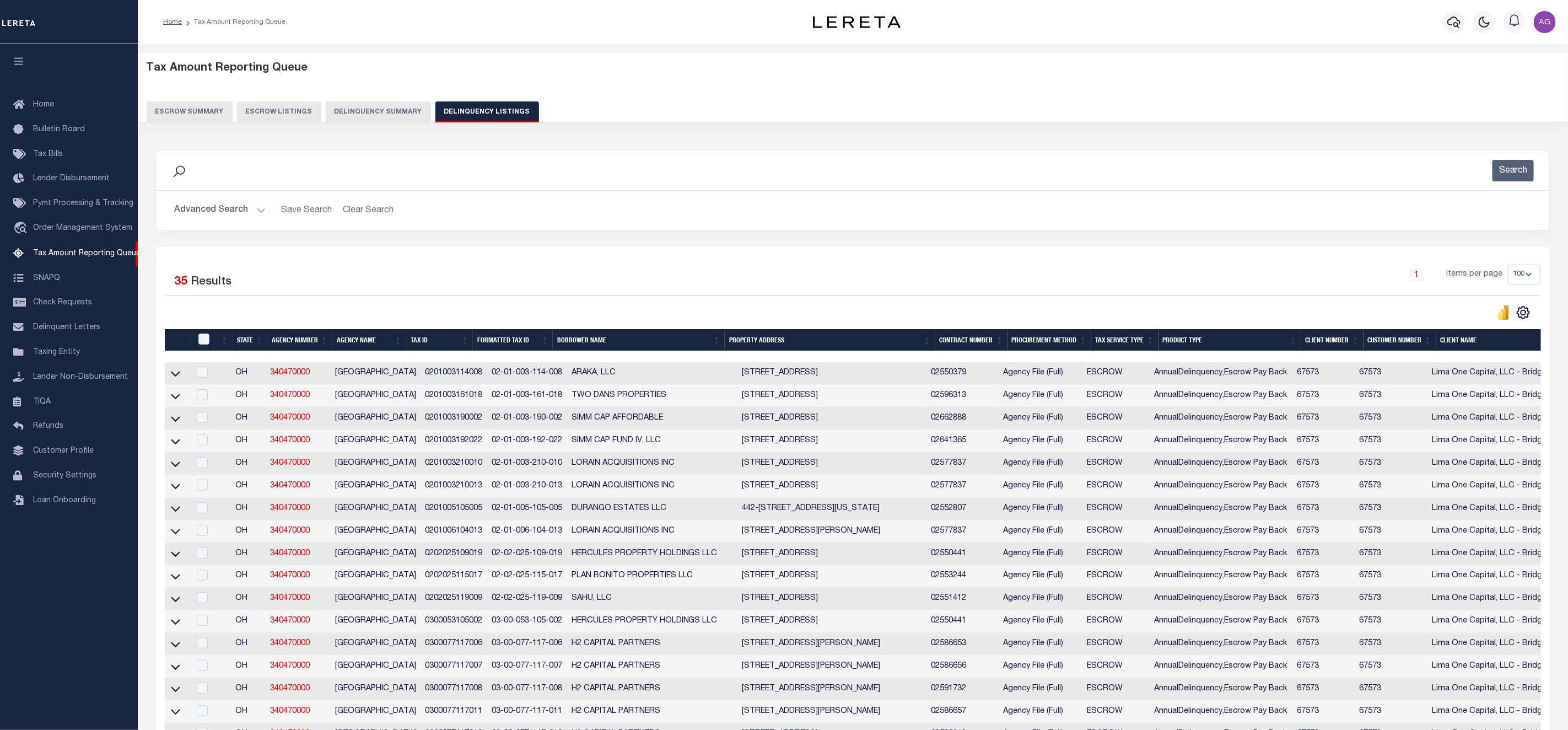
click at [376, 117] on button "Delinquency Summary" at bounding box center [379, 112] width 106 height 21
